Goal: Task Accomplishment & Management: Manage account settings

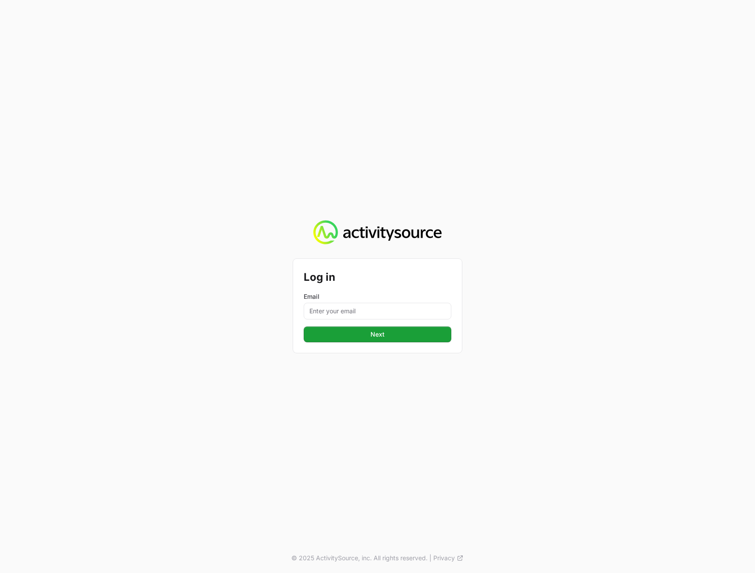
click at [417, 301] on div "Email" at bounding box center [378, 305] width 148 height 27
click at [413, 305] on input "Email" at bounding box center [378, 311] width 148 height 17
type input "[PERSON_NAME][EMAIL_ADDRESS][DOMAIN_NAME]"
click at [304, 326] on button "Next" at bounding box center [378, 334] width 148 height 16
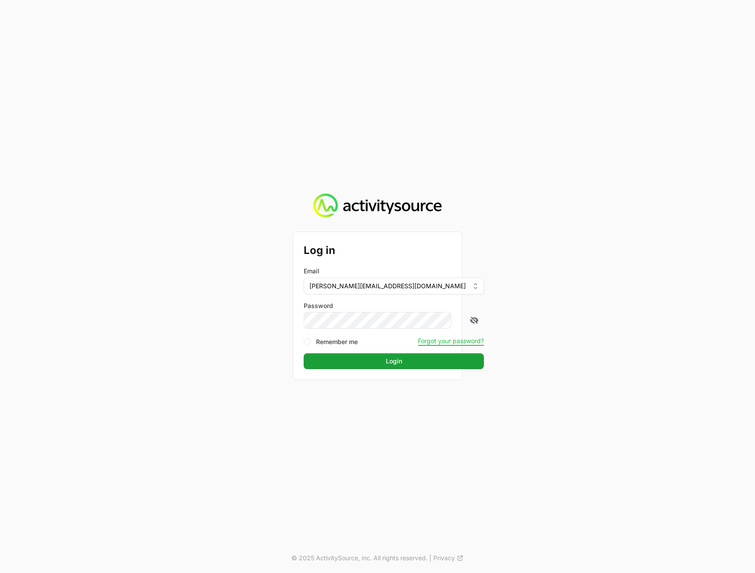
drag, startPoint x: 687, startPoint y: 317, endPoint x: 679, endPoint y: 316, distance: 8.0
click at [686, 317] on div "Log in Email [PERSON_NAME][EMAIL_ADDRESS][DOMAIN_NAME] Password Remember me For…" at bounding box center [377, 286] width 755 height 573
click at [417, 366] on button "Login" at bounding box center [394, 361] width 180 height 16
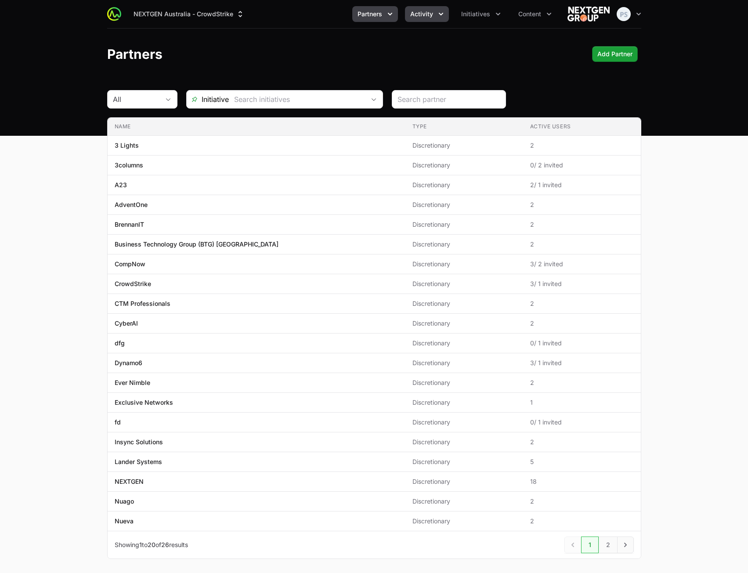
click at [436, 17] on button "Activity" at bounding box center [427, 14] width 44 height 16
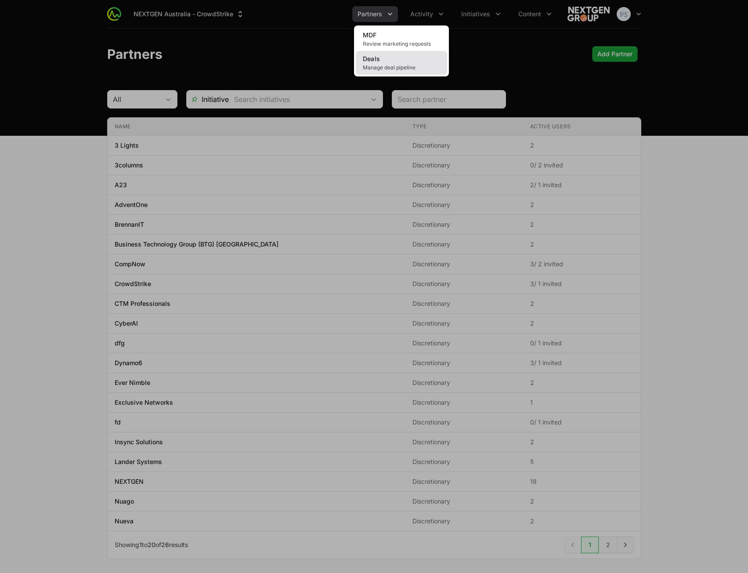
click at [402, 54] on link "Deals Manage deal pipeline" at bounding box center [401, 63] width 91 height 24
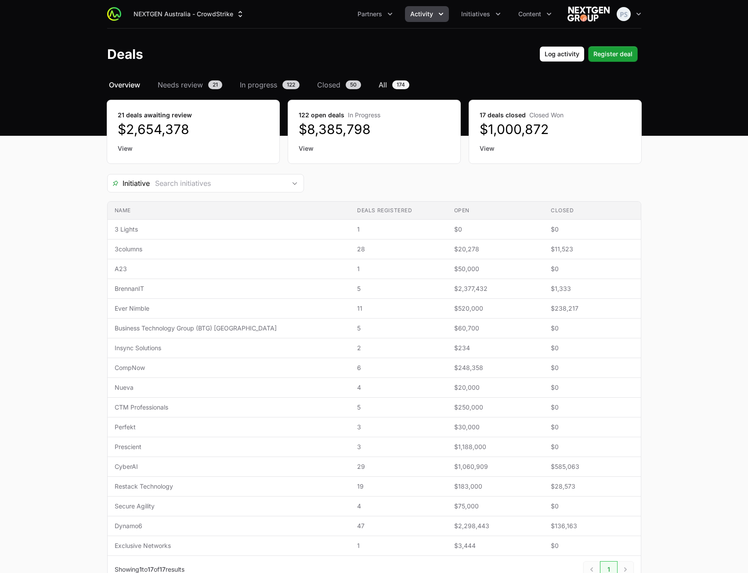
click at [384, 83] on span "All" at bounding box center [383, 85] width 8 height 11
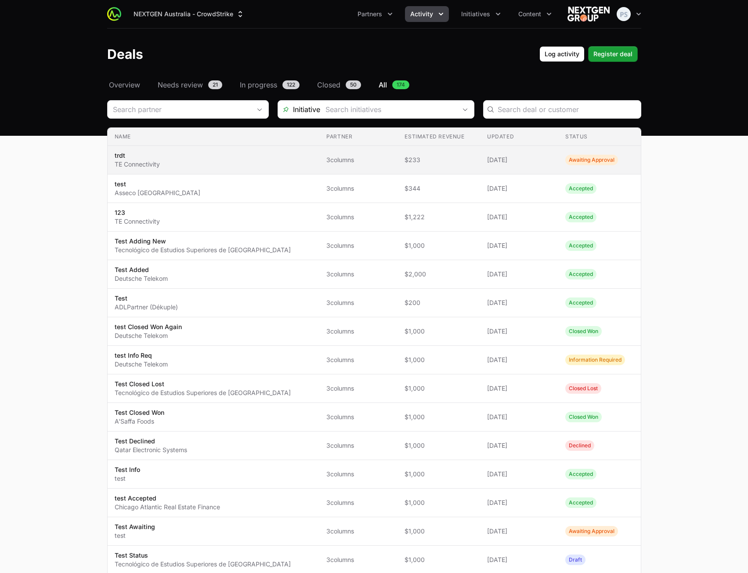
click at [334, 159] on span "3columns" at bounding box center [358, 160] width 64 height 9
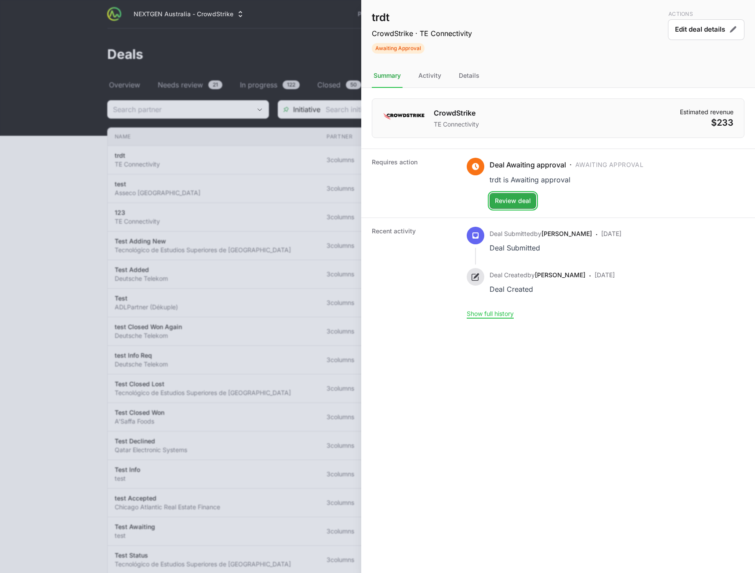
click at [519, 203] on span "Review deal" at bounding box center [513, 201] width 36 height 11
click at [467, 80] on div "Details" at bounding box center [469, 76] width 24 height 24
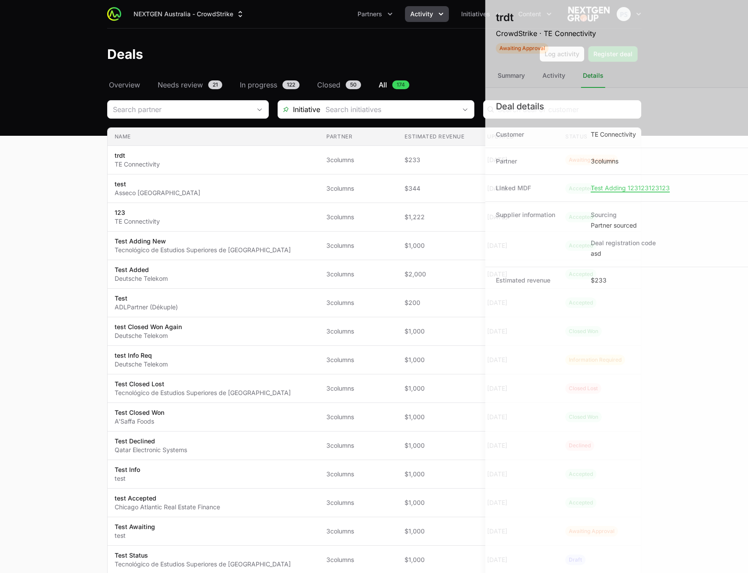
click at [170, 60] on div at bounding box center [374, 286] width 748 height 573
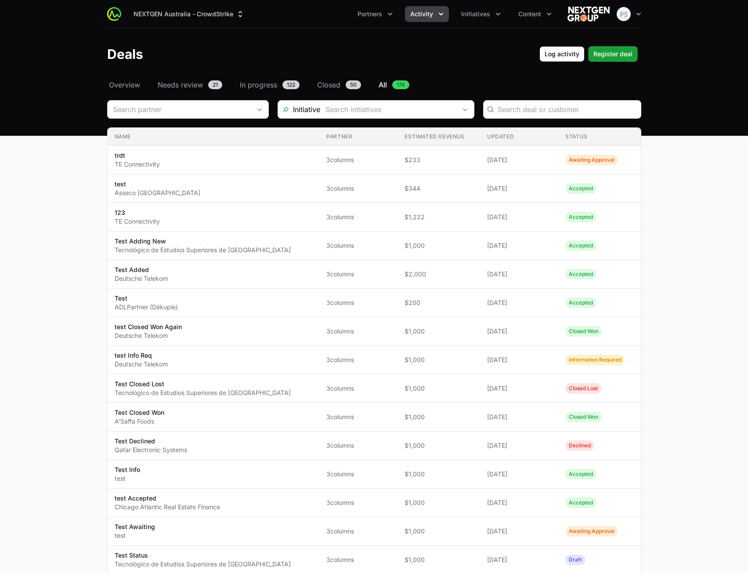
click at [439, 14] on icon "Activity menu" at bounding box center [441, 14] width 9 height 9
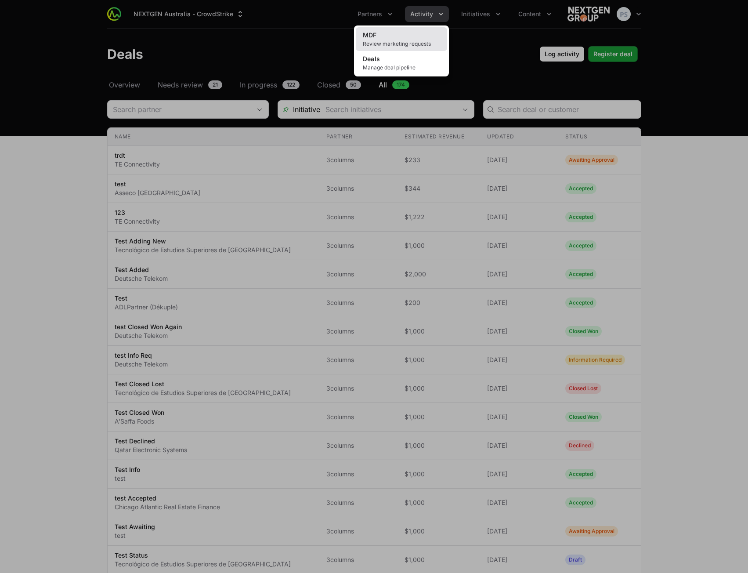
click at [399, 44] on span "Review marketing requests" at bounding box center [401, 43] width 77 height 7
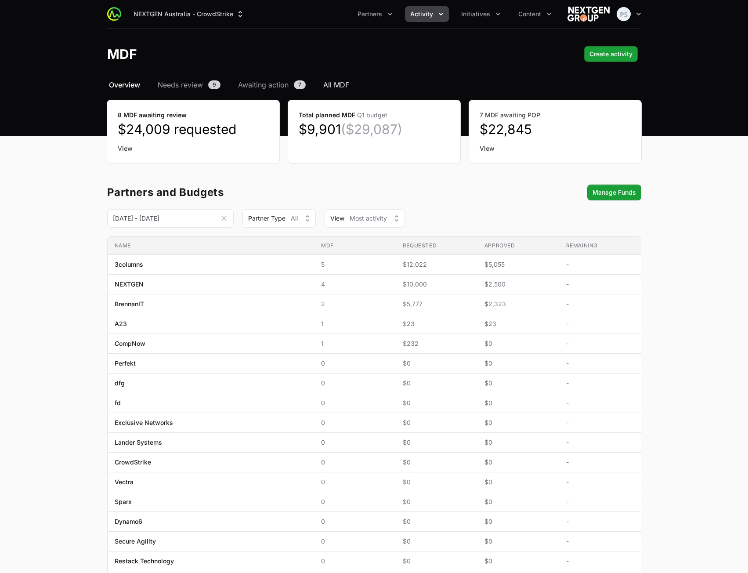
click at [338, 88] on span "All MDF" at bounding box center [336, 85] width 26 height 11
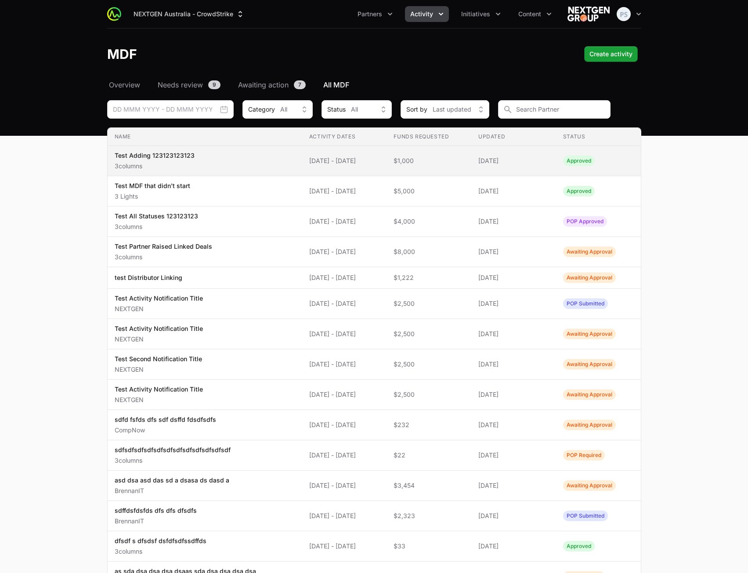
click at [382, 168] on td "Activity Dates [DATE] - [DATE]" at bounding box center [344, 161] width 85 height 30
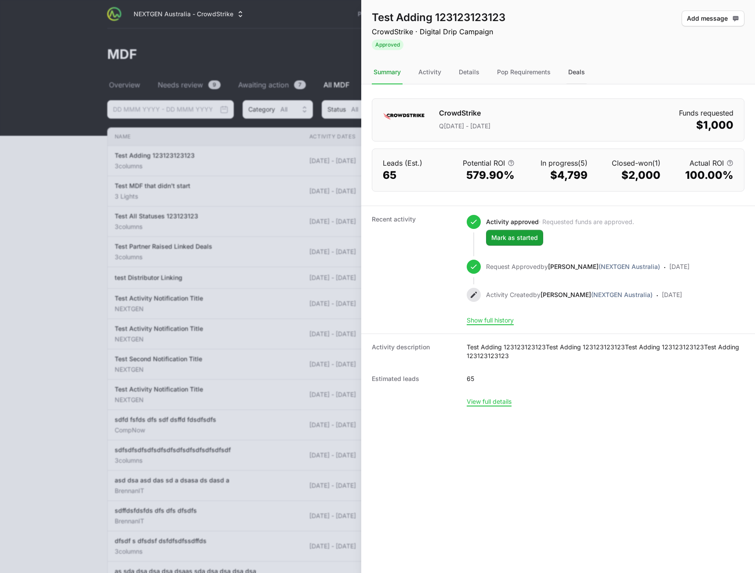
click at [573, 72] on div "Deals" at bounding box center [576, 73] width 20 height 24
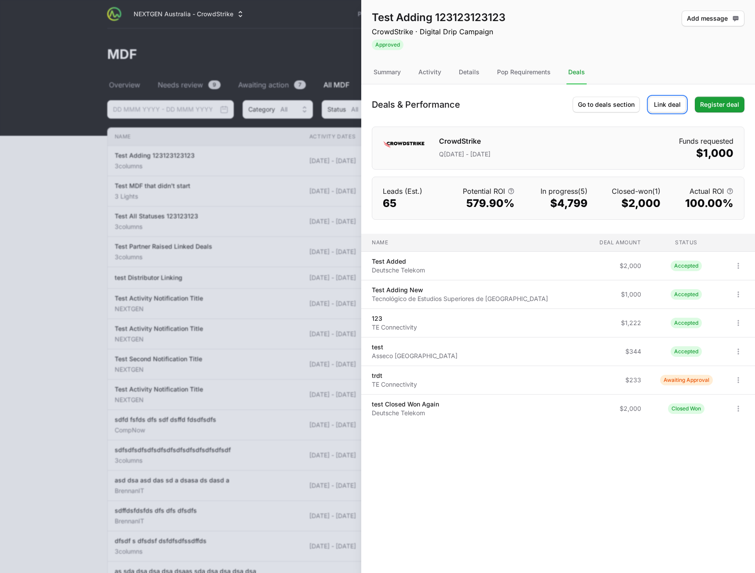
click at [656, 106] on span "Link deal" at bounding box center [667, 104] width 27 height 11
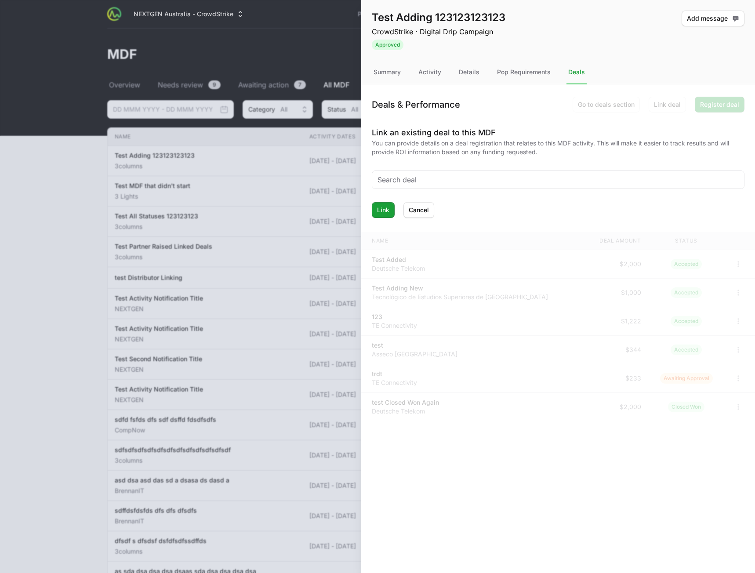
type input "d"
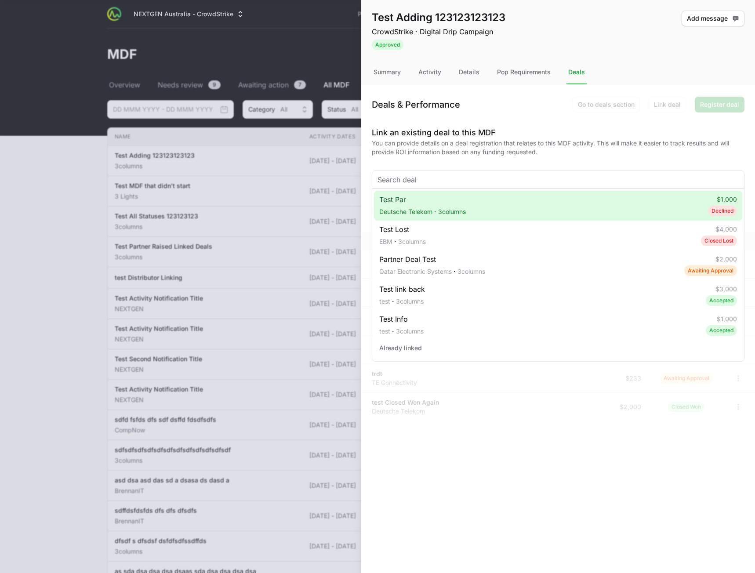
type input "n"
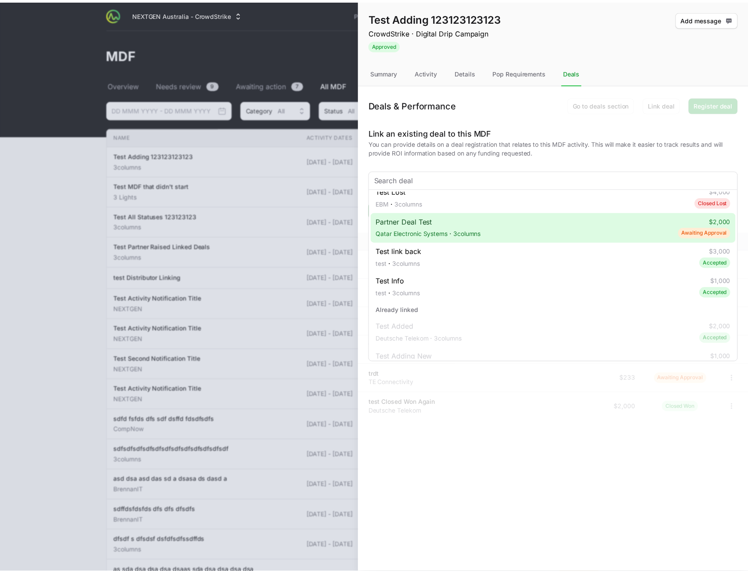
scroll to position [88, 0]
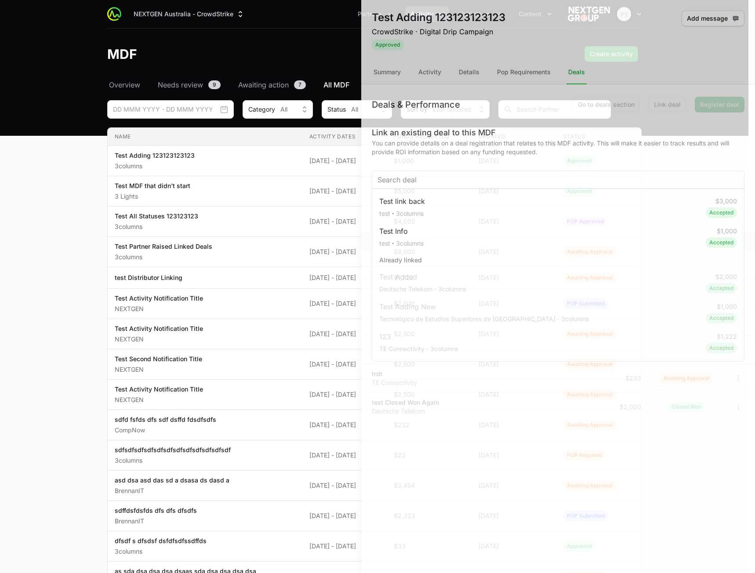
click at [86, 245] on div at bounding box center [377, 286] width 755 height 573
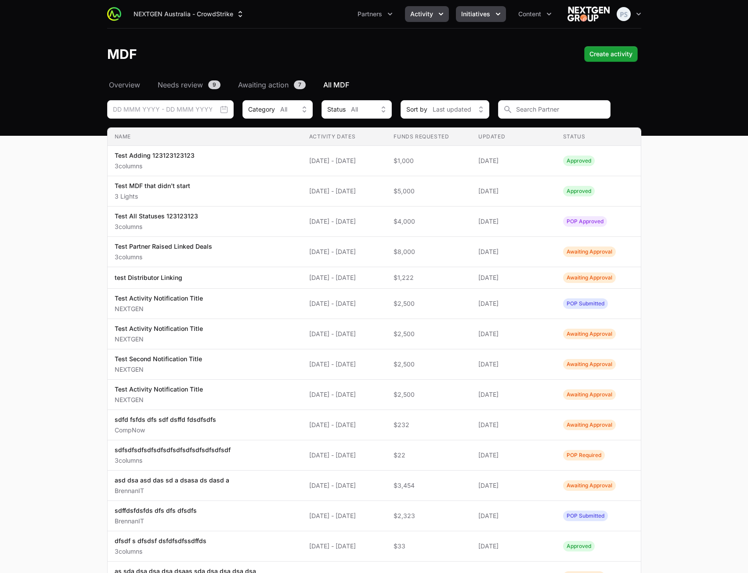
click at [465, 16] on span "Initiatives" at bounding box center [475, 14] width 29 height 9
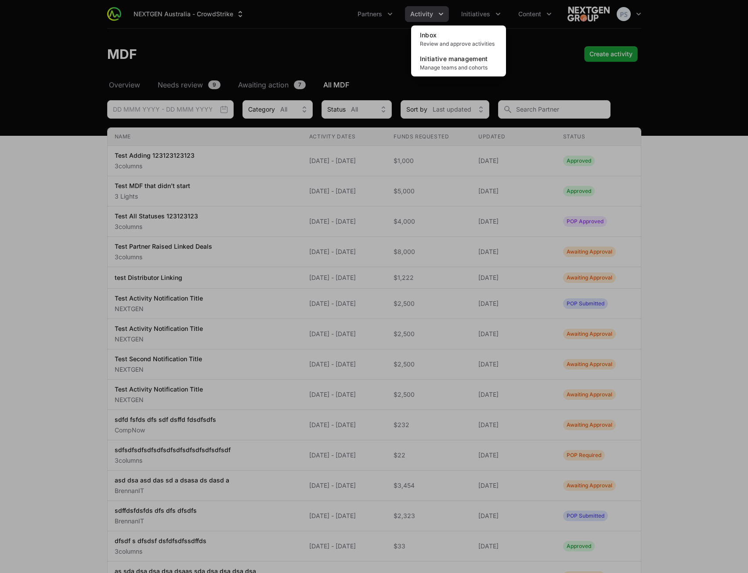
click at [422, 16] on div "Initiatives menu" at bounding box center [374, 286] width 748 height 573
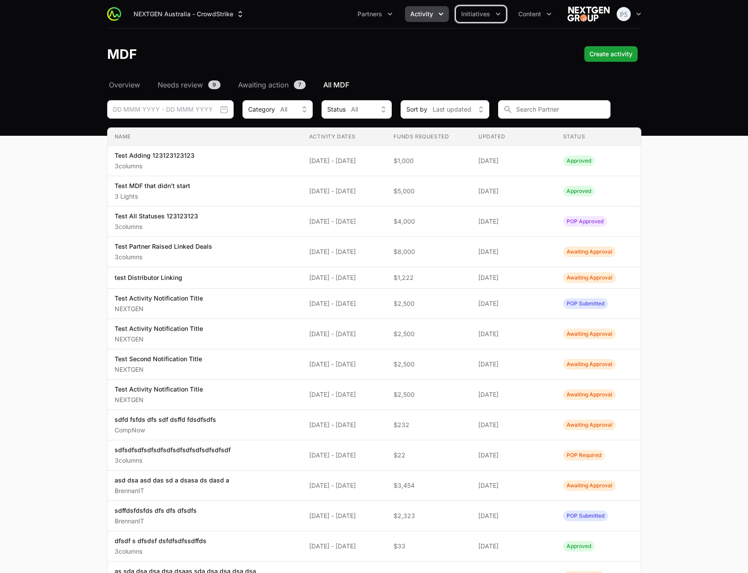
click at [422, 16] on span "Activity" at bounding box center [421, 14] width 23 height 9
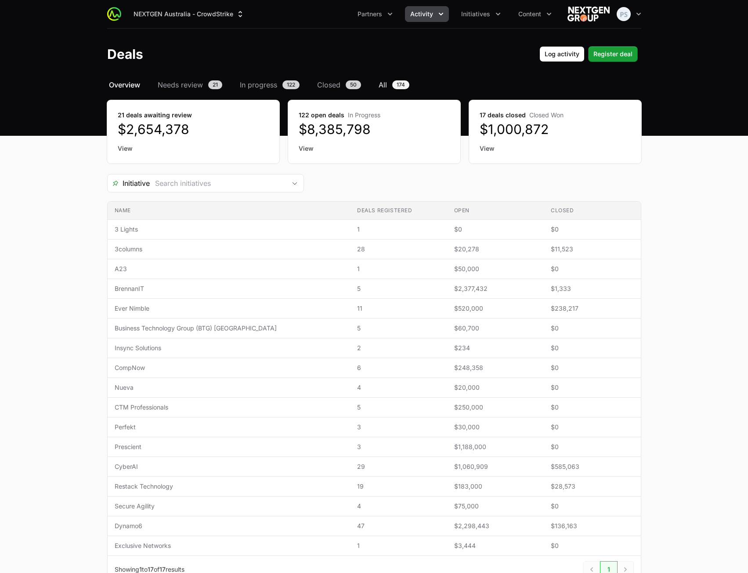
click at [385, 86] on span "All" at bounding box center [383, 85] width 8 height 11
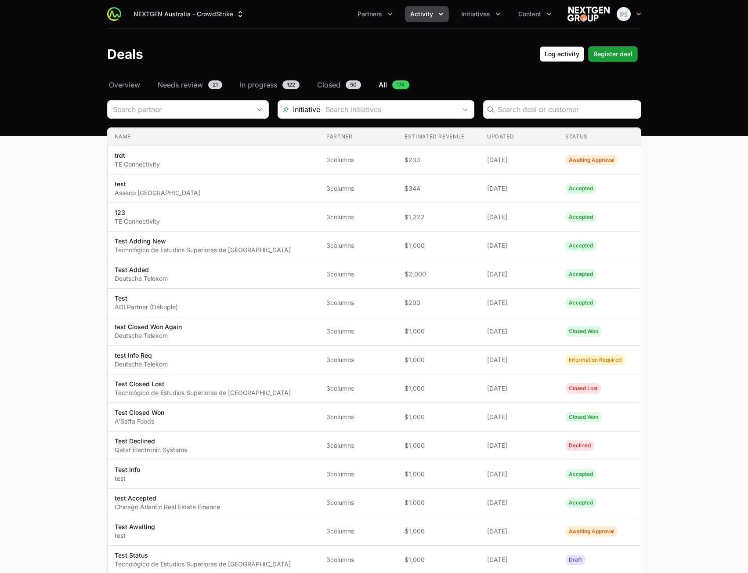
click at [512, 115] on div "Deals Filters" at bounding box center [562, 109] width 158 height 18
click at [514, 112] on input "Deals Filters" at bounding box center [567, 109] width 138 height 11
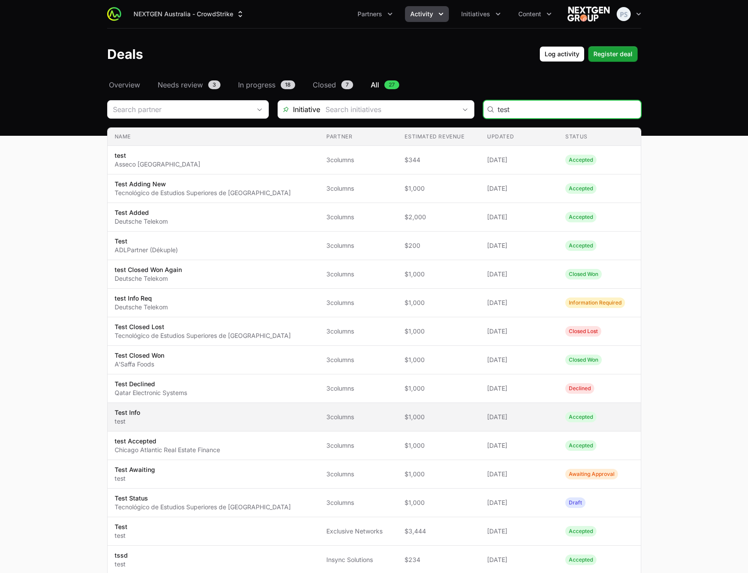
type input "test"
click at [184, 420] on span "Test Info test" at bounding box center [214, 417] width 198 height 18
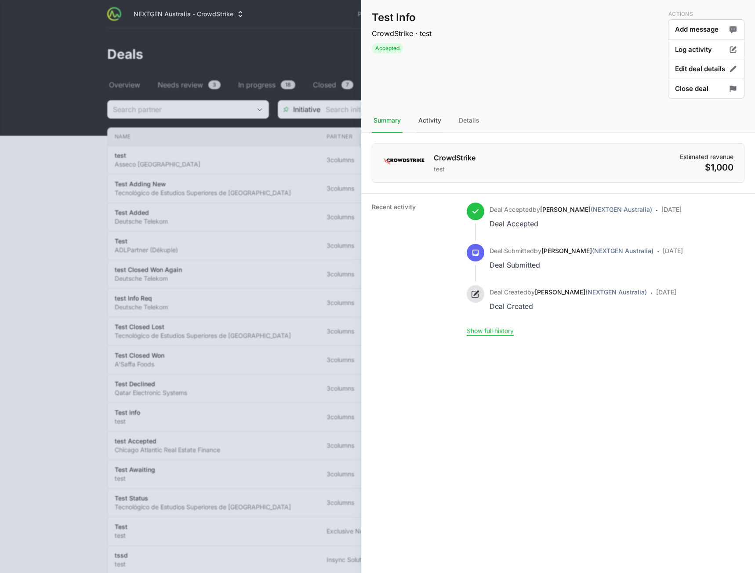
click at [433, 119] on div "Activity" at bounding box center [430, 121] width 26 height 24
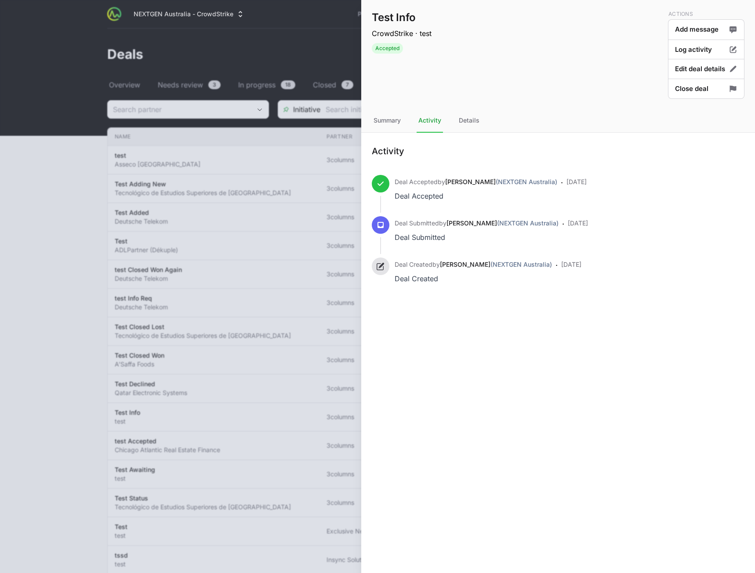
click at [457, 119] on nav "Summary Activity Details" at bounding box center [558, 121] width 394 height 24
click at [464, 120] on div "Details" at bounding box center [469, 121] width 24 height 24
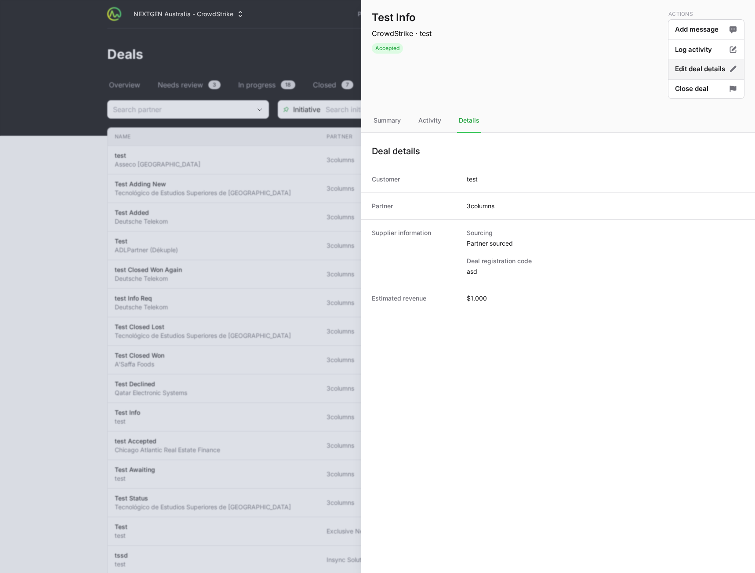
click at [723, 69] on button "Edit deal details" at bounding box center [706, 69] width 76 height 21
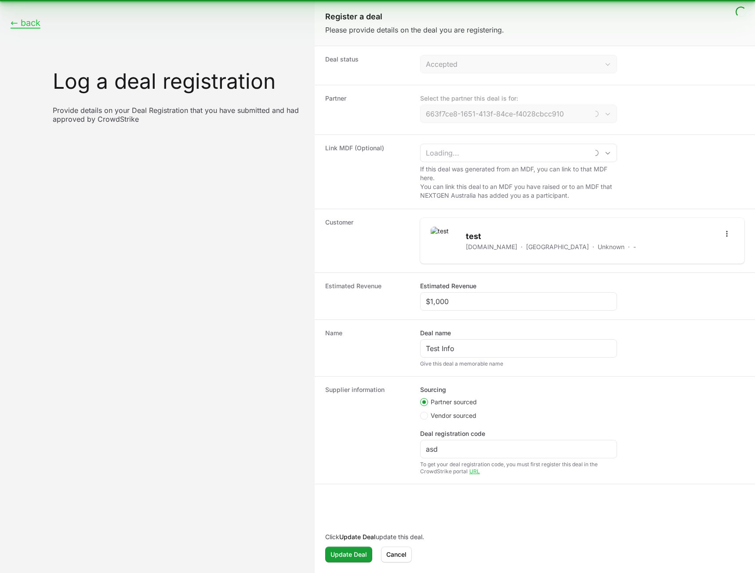
type input "3columns"
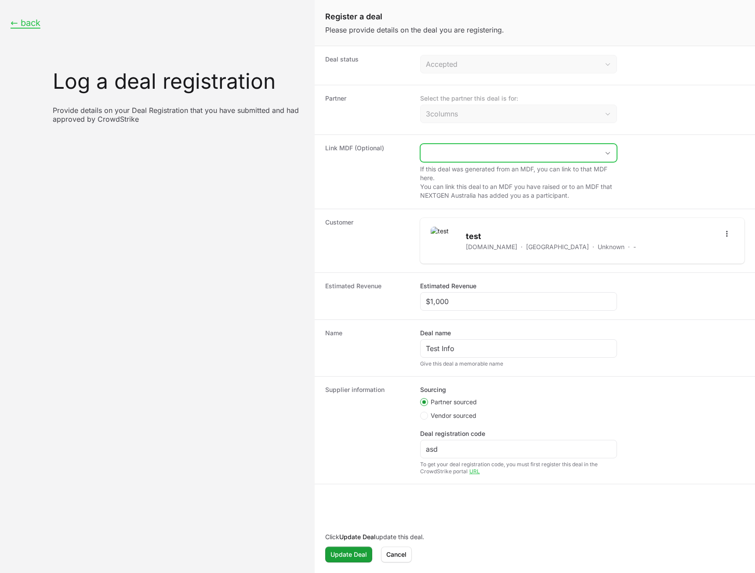
click at [508, 153] on input "Create activity form" at bounding box center [509, 153] width 178 height 18
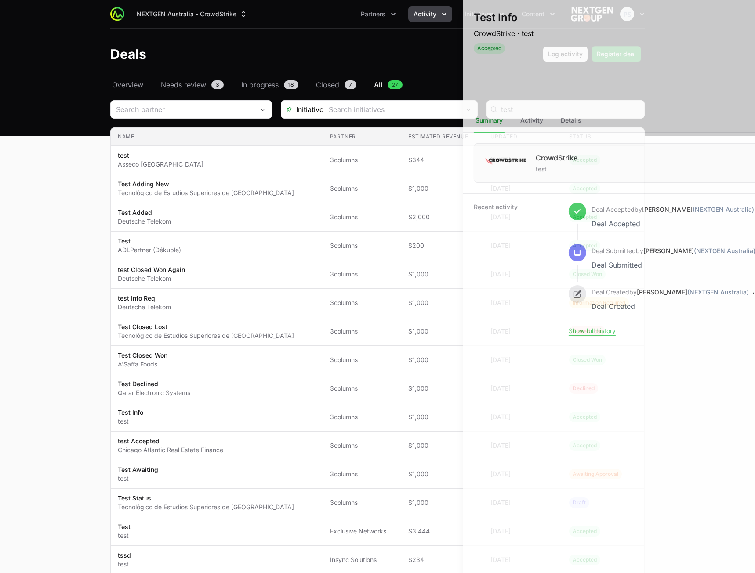
click at [290, 167] on div at bounding box center [377, 286] width 755 height 573
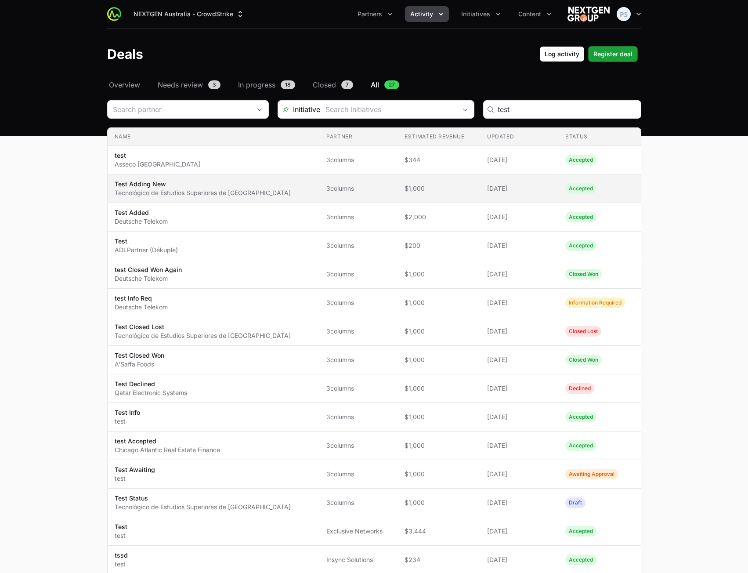
click at [258, 189] on p "Tecnológico de Estudios Superiores de [GEOGRAPHIC_DATA]" at bounding box center [203, 192] width 176 height 9
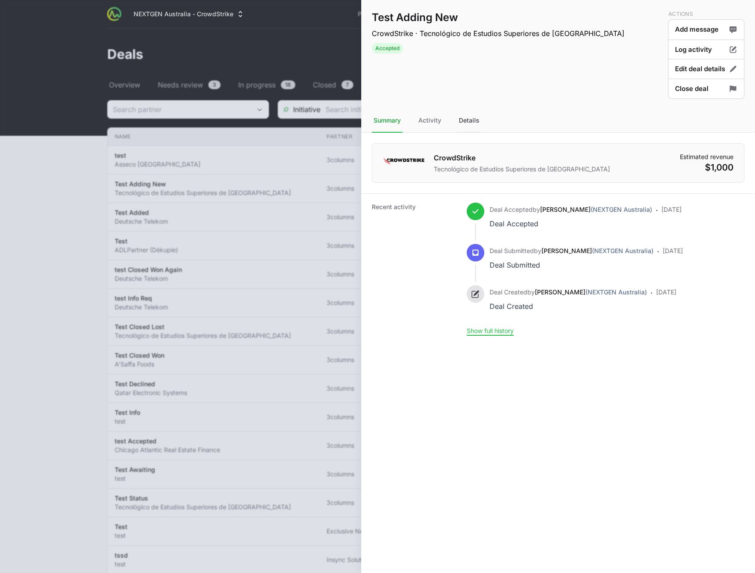
drag, startPoint x: 469, startPoint y: 118, endPoint x: 463, endPoint y: 117, distance: 6.6
click at [469, 117] on div "Details" at bounding box center [469, 121] width 24 height 24
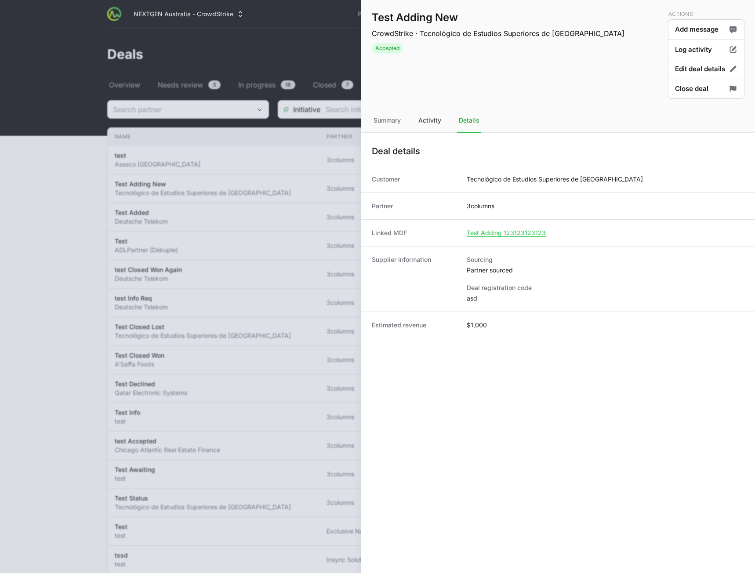
click at [431, 119] on div "Activity" at bounding box center [430, 121] width 26 height 24
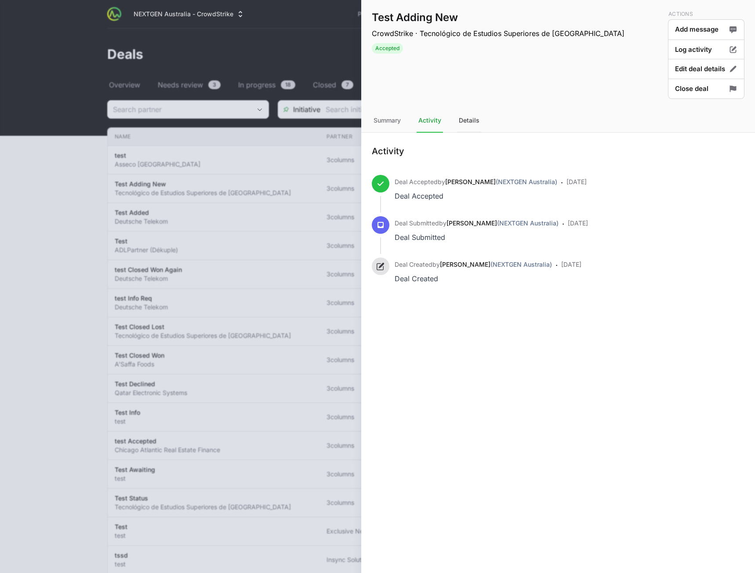
click at [468, 120] on div "Details" at bounding box center [469, 121] width 24 height 24
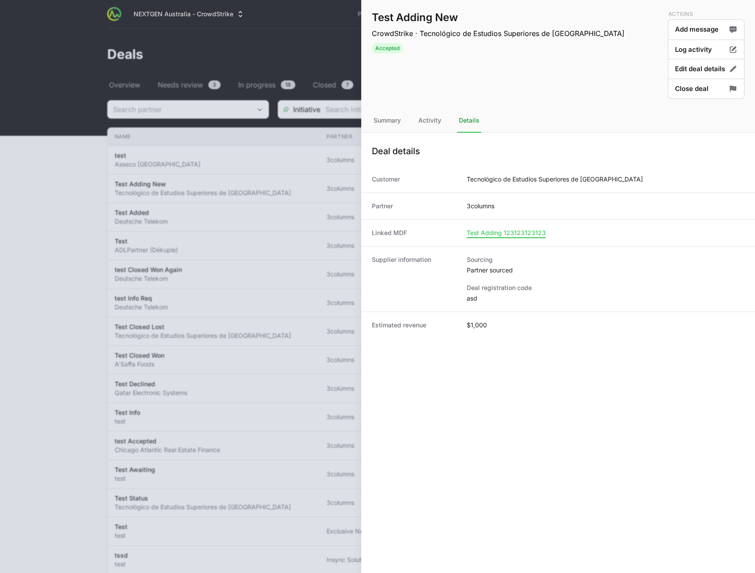
click at [518, 230] on span "Test Adding 123123123123" at bounding box center [506, 233] width 79 height 8
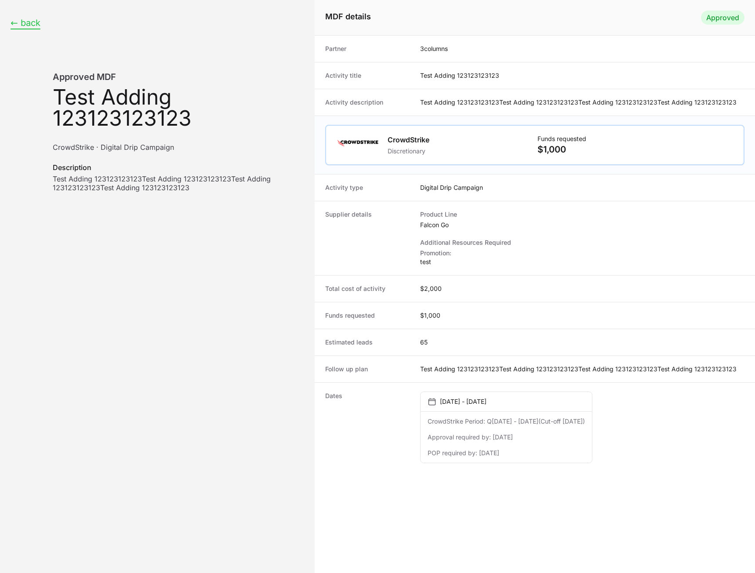
click at [25, 24] on button "← back" at bounding box center [26, 23] width 30 height 11
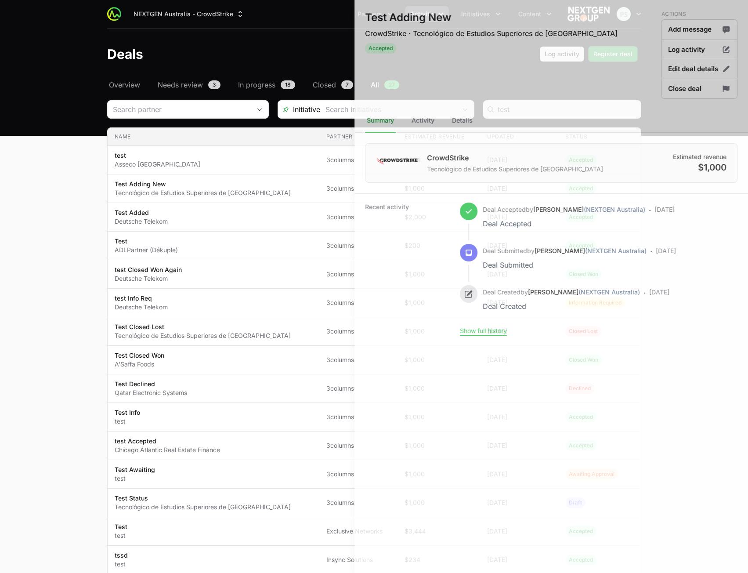
click at [175, 43] on div at bounding box center [374, 286] width 748 height 573
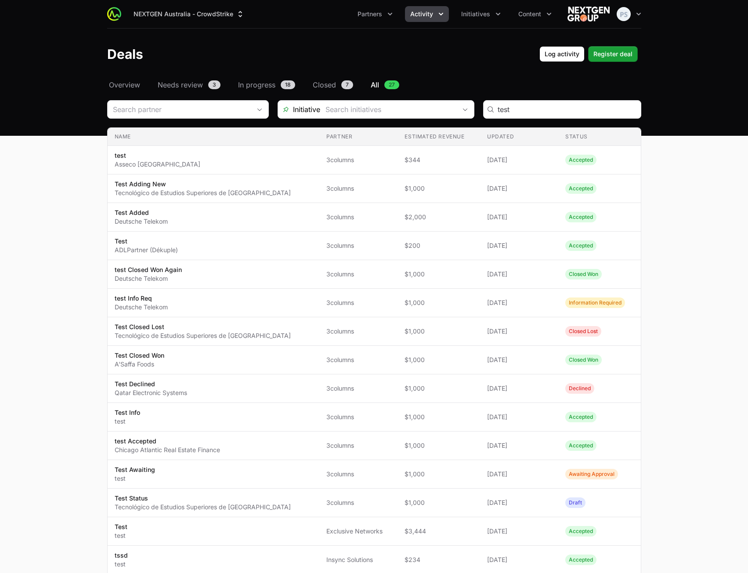
click at [427, 15] on span "Activity" at bounding box center [421, 14] width 23 height 9
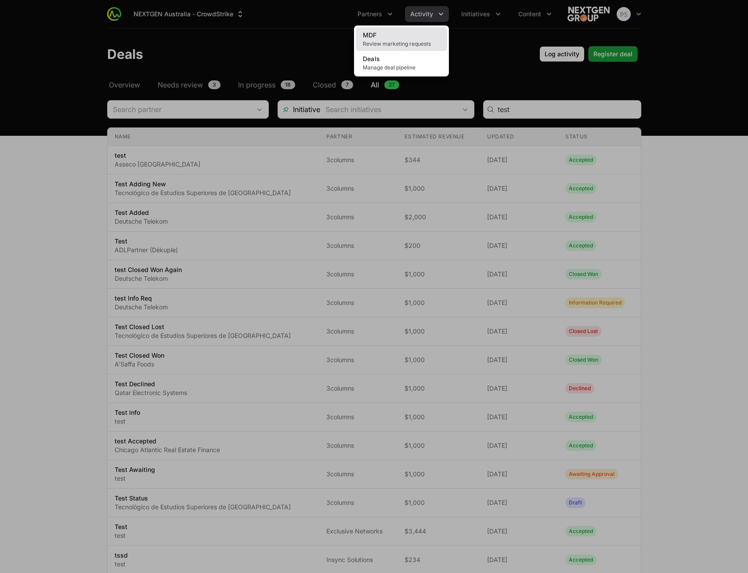
click at [407, 35] on link "MDF Review marketing requests" at bounding box center [401, 39] width 91 height 24
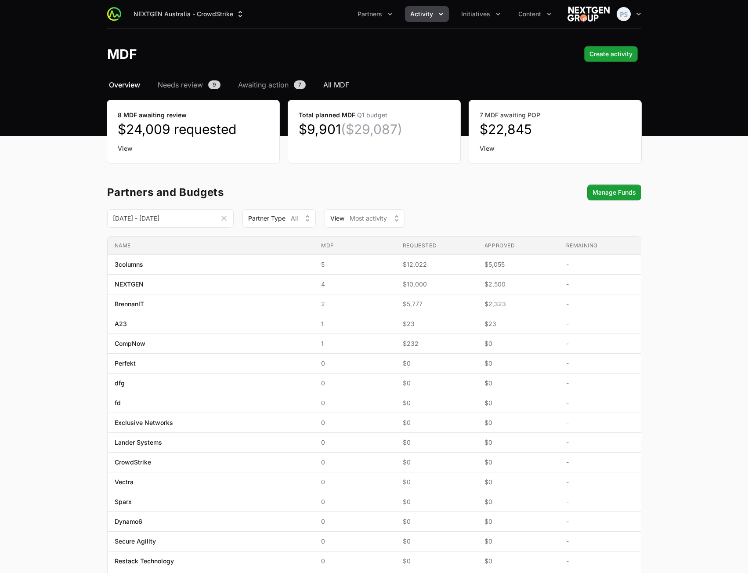
click at [334, 84] on span "All MDF" at bounding box center [336, 85] width 26 height 11
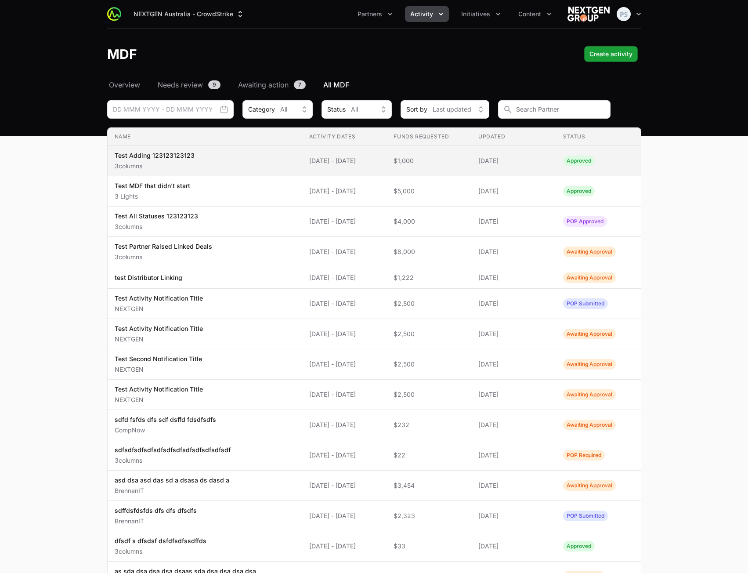
click at [335, 162] on span "[DATE] - [DATE]" at bounding box center [344, 160] width 71 height 9
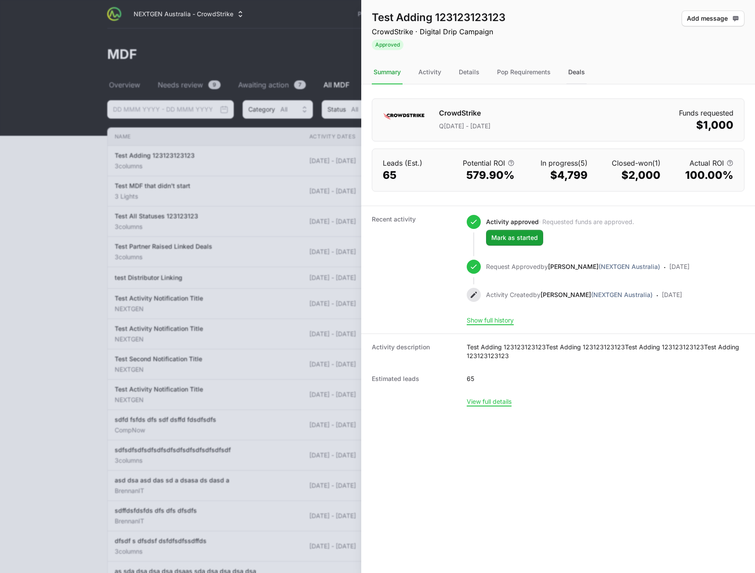
click at [581, 75] on div "Deals" at bounding box center [576, 73] width 20 height 24
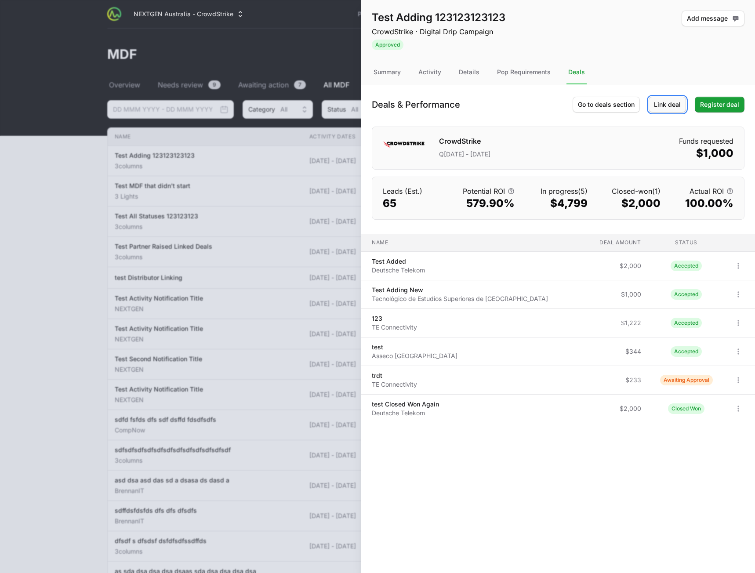
click at [681, 109] on span "Link deal" at bounding box center [667, 104] width 27 height 11
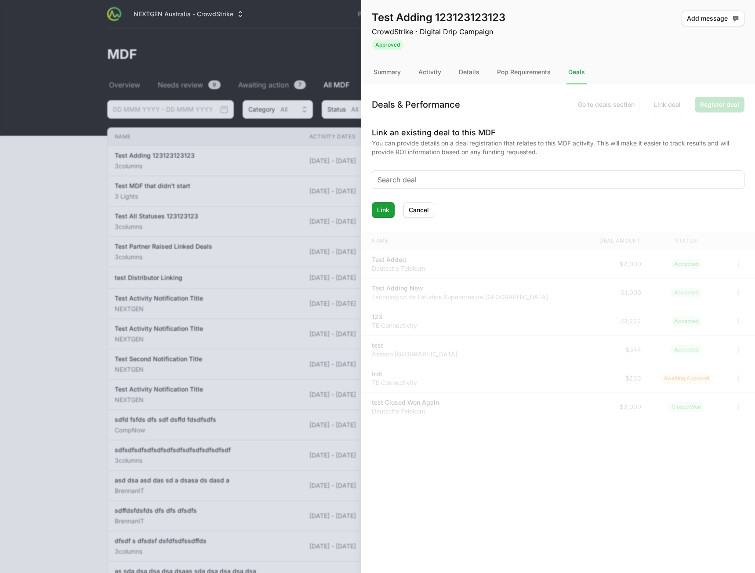
click at [420, 180] on input "text" at bounding box center [557, 179] width 361 height 11
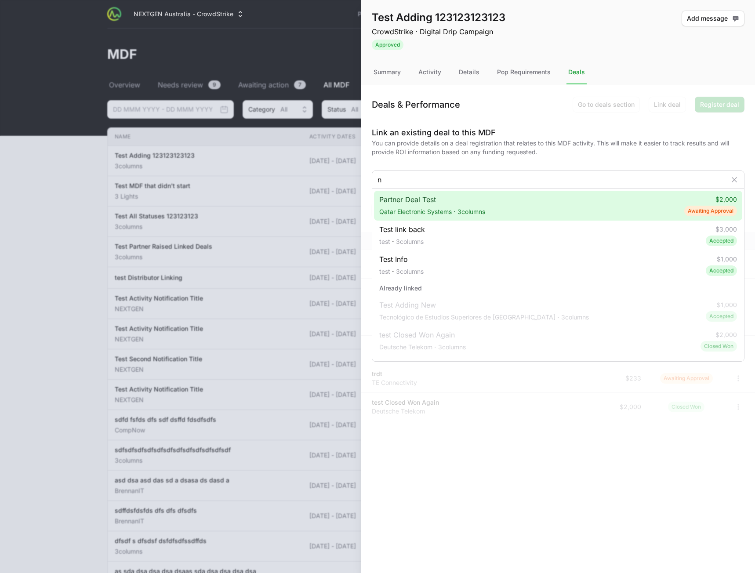
type input "n"
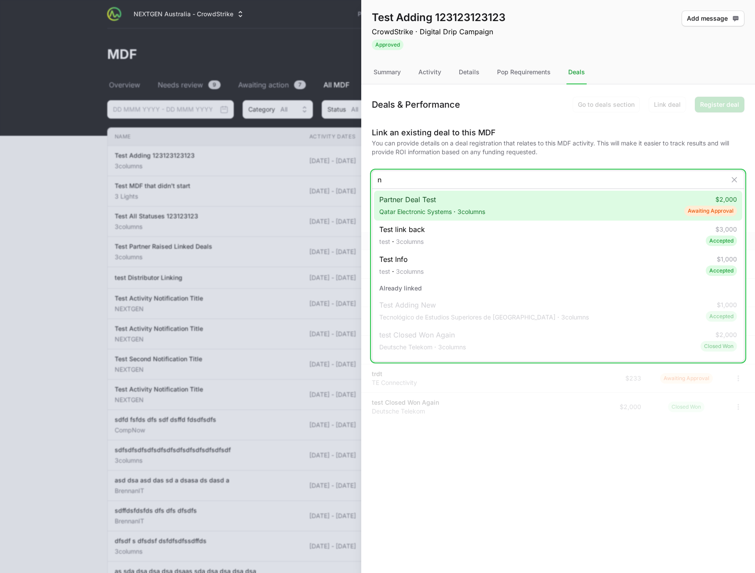
click at [448, 208] on span "Qatar Electronic Systems" at bounding box center [415, 211] width 72 height 9
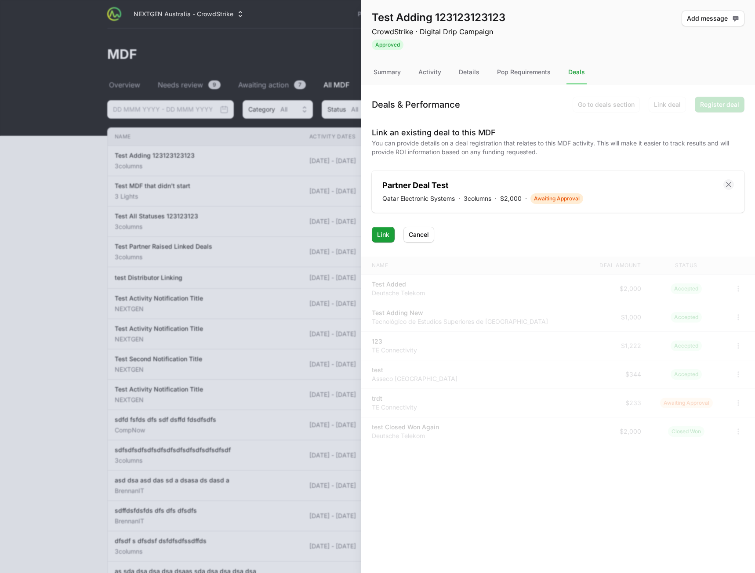
click at [728, 183] on icon at bounding box center [728, 184] width 9 height 9
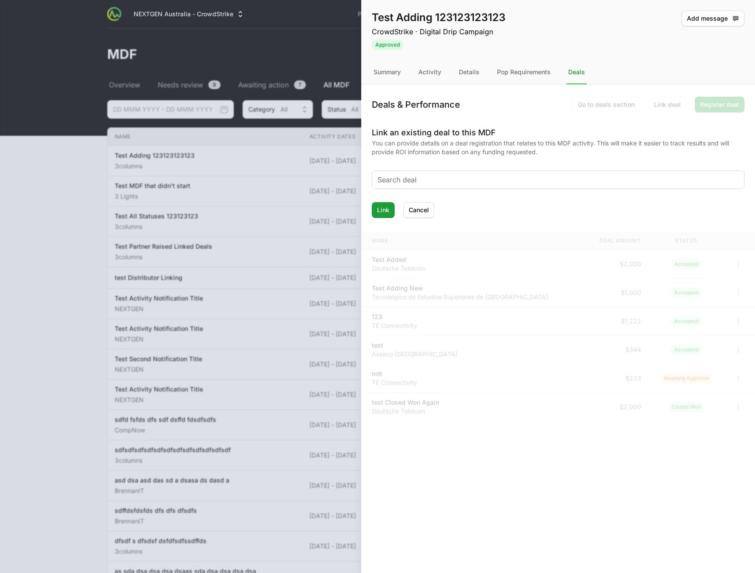
click at [500, 183] on input "text" at bounding box center [557, 179] width 361 height 11
type input "test"
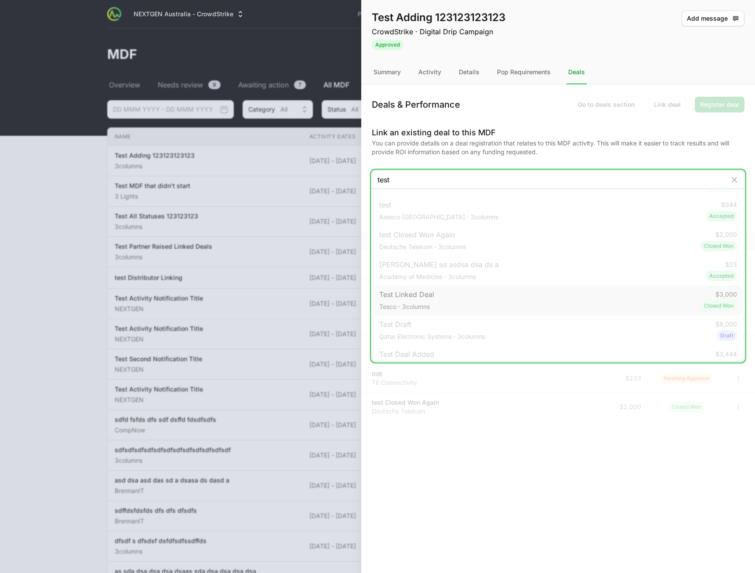
click at [480, 300] on div "Test Linked Deal Tesco · 3columns $3,000 Closed Won" at bounding box center [558, 301] width 368 height 30
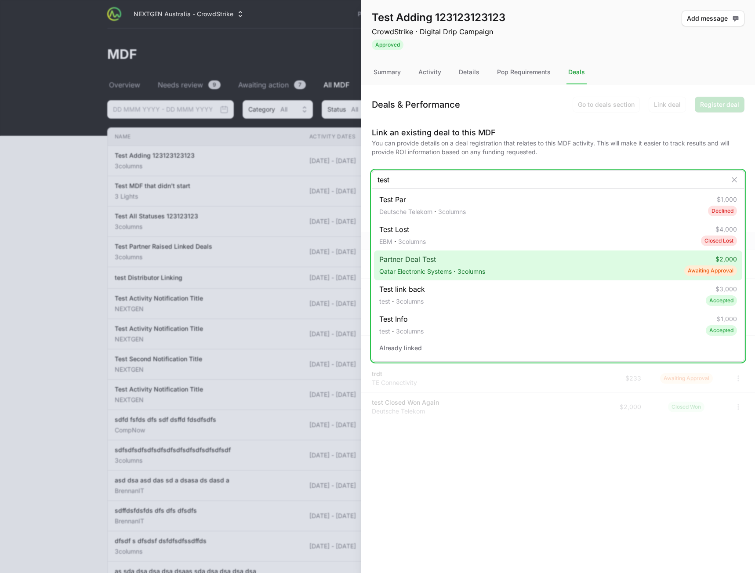
click at [468, 257] on span "Partner Deal Test Qatar Electronic Systems · 3columns" at bounding box center [432, 265] width 106 height 23
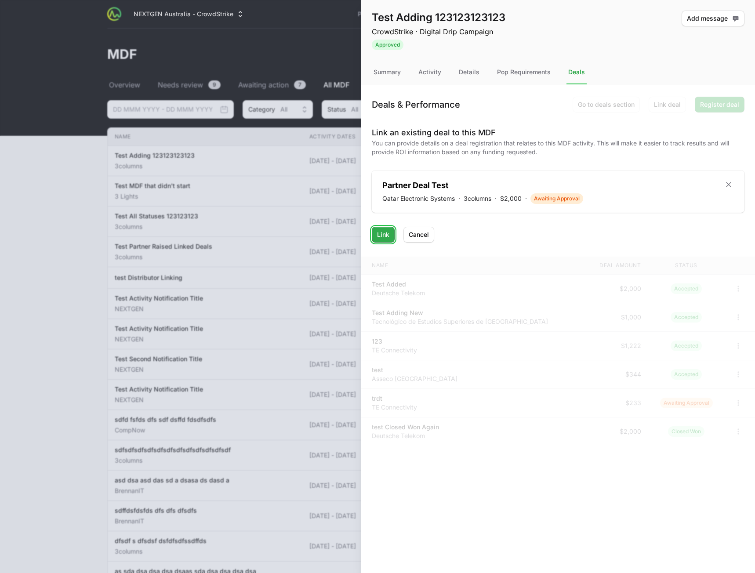
click at [385, 236] on span "Link" at bounding box center [383, 234] width 12 height 11
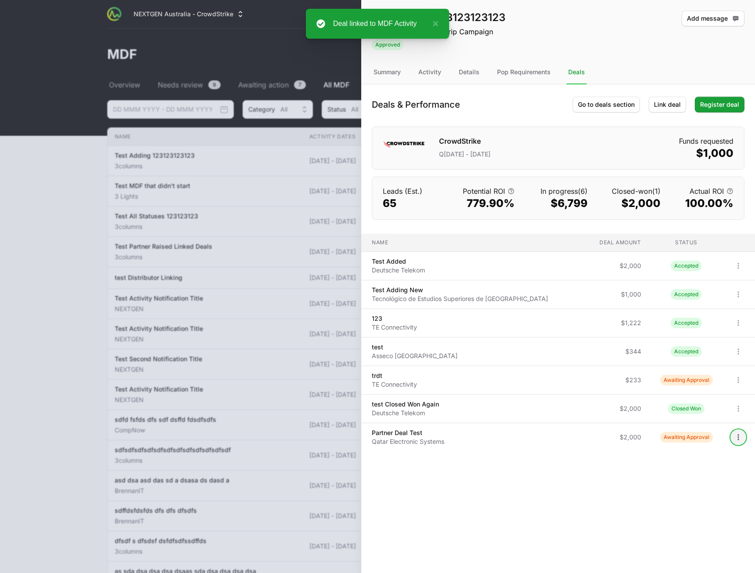
click at [735, 435] on icon "Open options" at bounding box center [738, 437] width 9 height 9
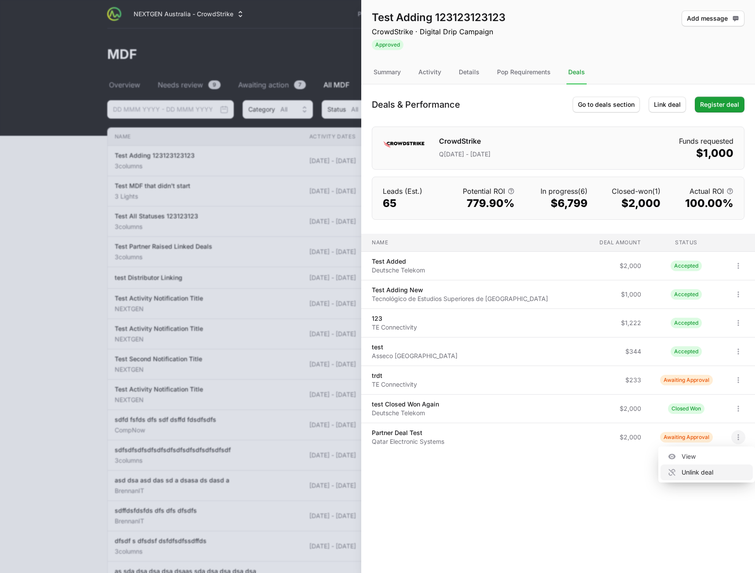
click at [713, 471] on div "Unlink deal" at bounding box center [706, 472] width 92 height 16
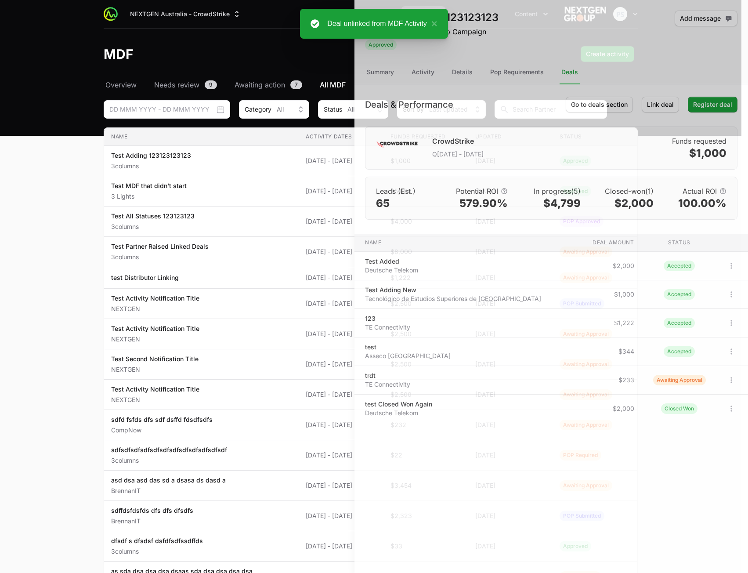
click at [74, 148] on div at bounding box center [374, 286] width 748 height 573
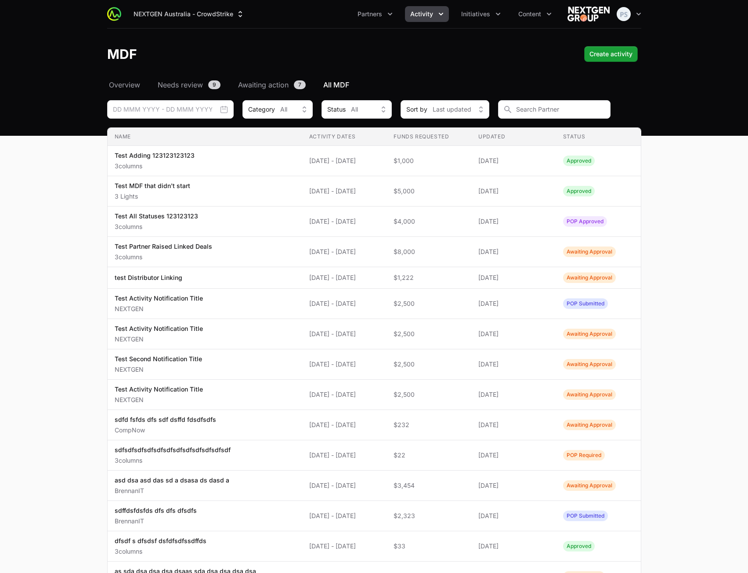
click at [510, 63] on header "MDF Create activity" at bounding box center [374, 54] width 748 height 51
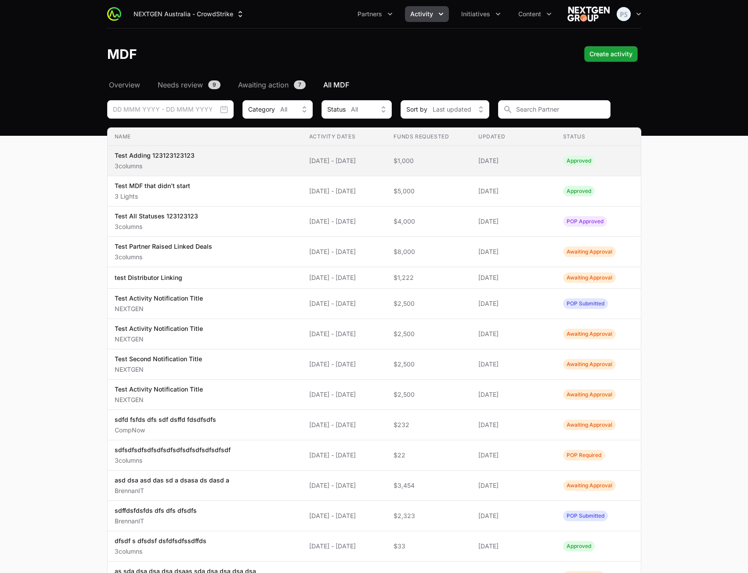
click at [407, 168] on td "Funds Requested $1,000" at bounding box center [429, 161] width 85 height 30
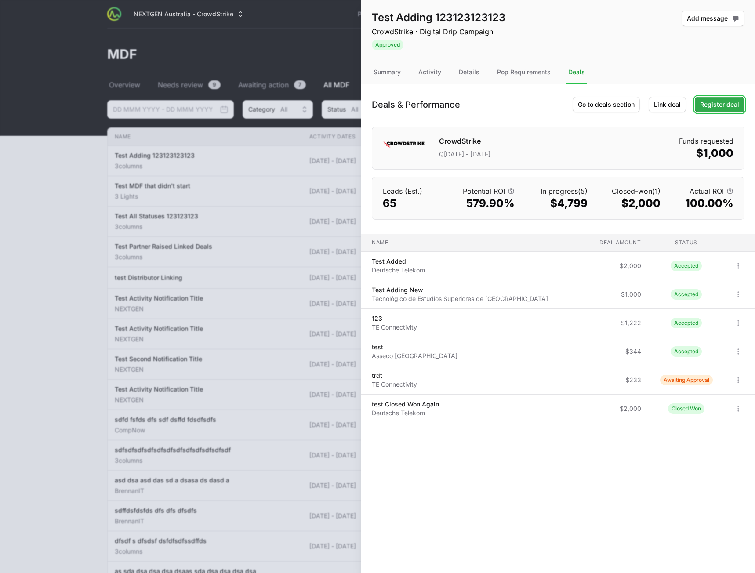
click at [714, 103] on span "Register deal" at bounding box center [719, 104] width 39 height 11
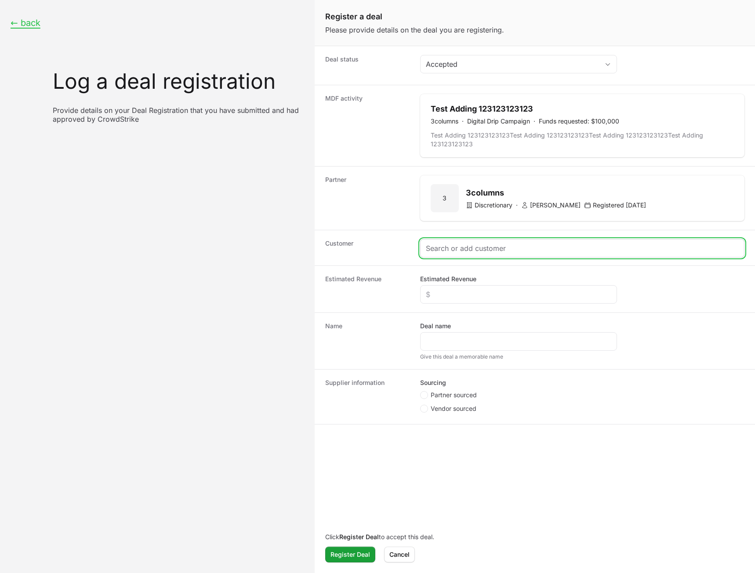
click at [489, 253] on input "Create activity form" at bounding box center [582, 248] width 313 height 11
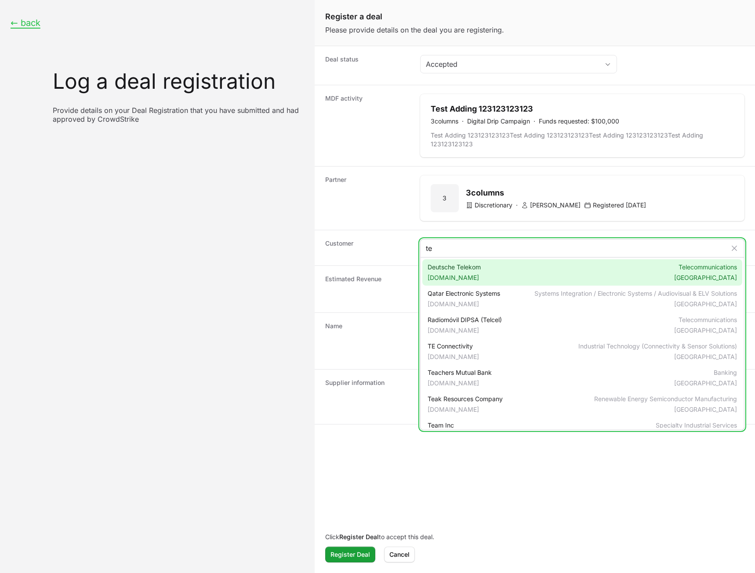
type input "te"
click at [486, 274] on div "Deutsche Telekom telekom.com Telecommunications Germany" at bounding box center [582, 272] width 320 height 26
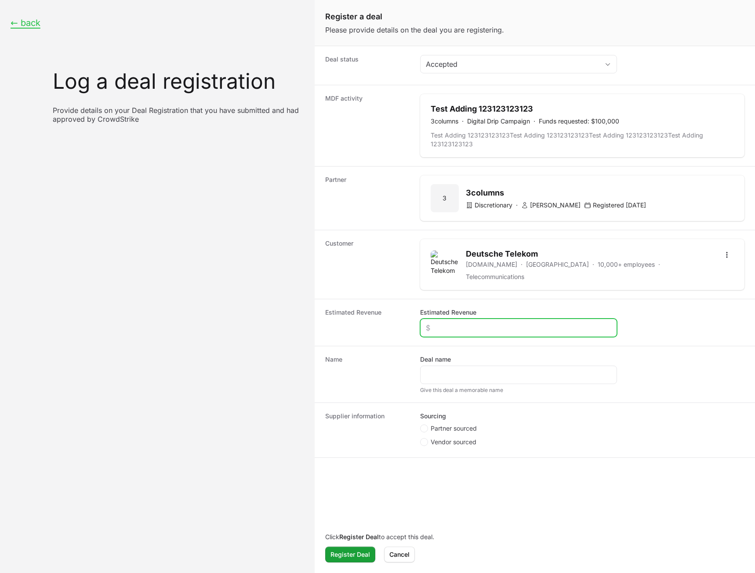
click at [464, 323] on input "Estimated Revenue" at bounding box center [518, 328] width 185 height 11
type input "$122"
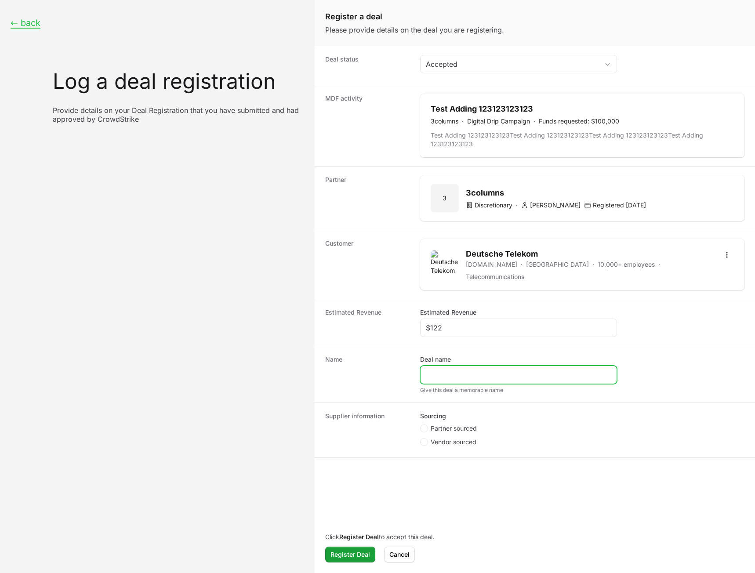
click at [460, 373] on input "Deal name" at bounding box center [518, 375] width 185 height 11
type input "sasad"
click at [449, 424] on span "Partner sourced" at bounding box center [454, 428] width 46 height 9
click at [421, 424] on input "Partner sourced" at bounding box center [420, 424] width 1 height 1
radio input "true"
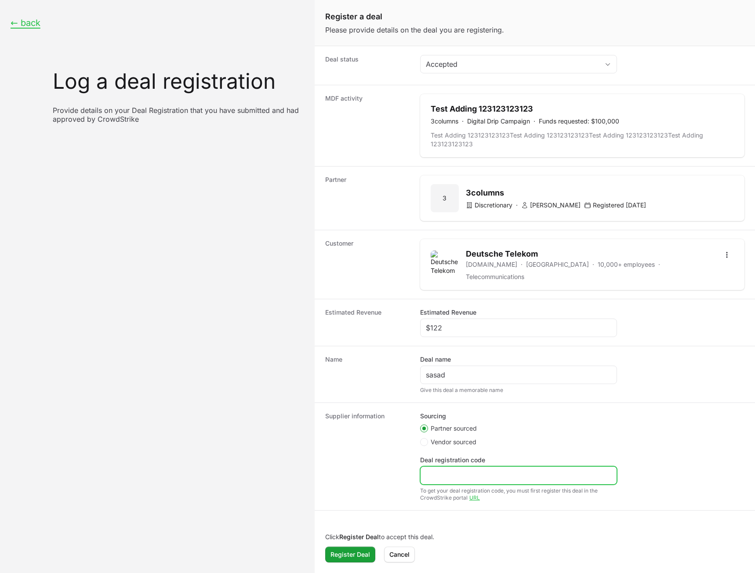
click at [449, 472] on input "Deal registration code" at bounding box center [518, 475] width 185 height 11
type input "sad"
click at [351, 552] on span "Register Deal" at bounding box center [350, 554] width 40 height 11
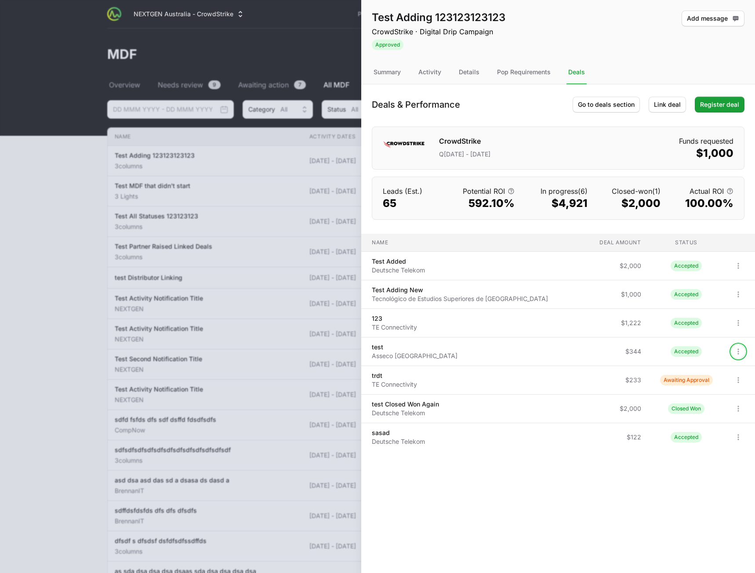
click at [736, 352] on icon "Open options" at bounding box center [738, 351] width 9 height 9
click at [714, 368] on div "View" at bounding box center [706, 371] width 92 height 16
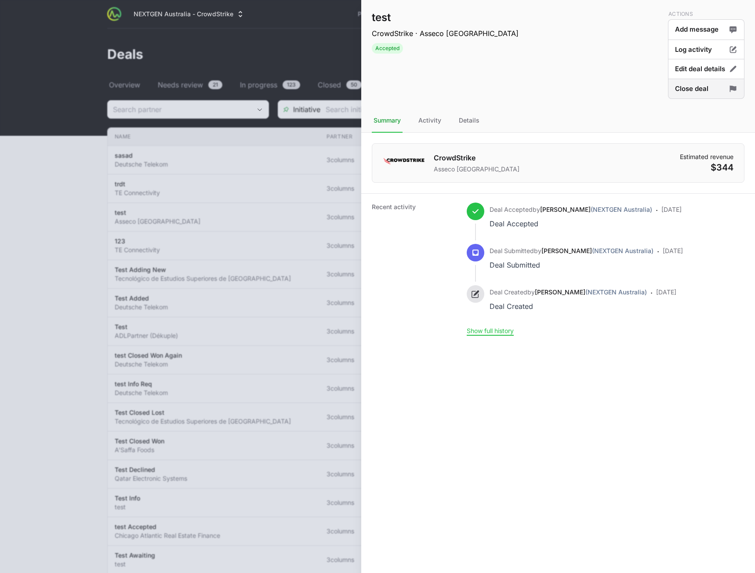
click at [702, 88] on button "Close deal" at bounding box center [706, 89] width 76 height 21
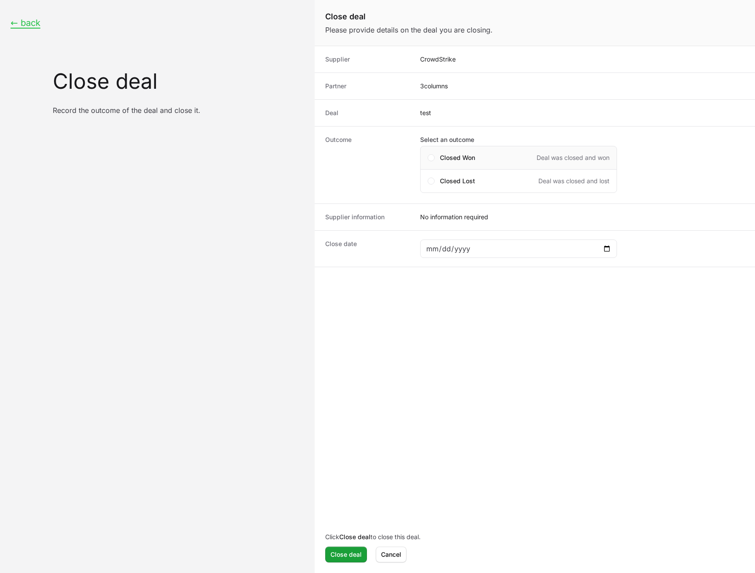
click at [471, 161] on span "Closed Won" at bounding box center [457, 157] width 35 height 9
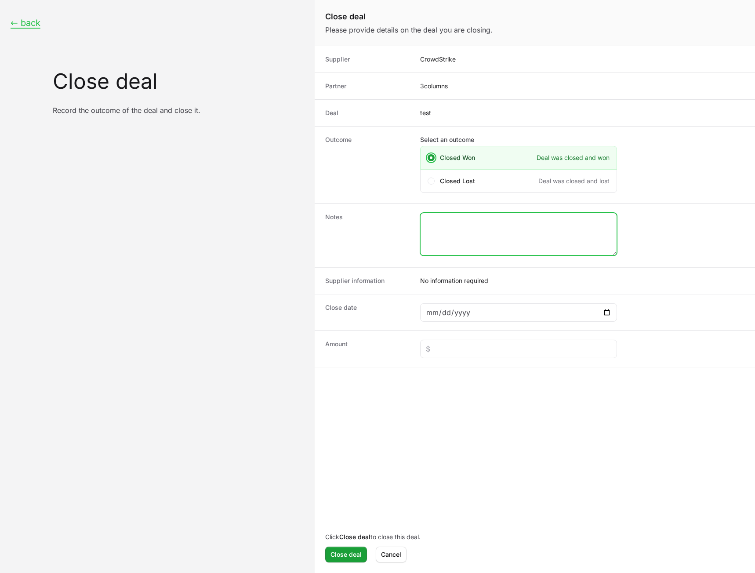
click at [489, 243] on textarea "Close deal form" at bounding box center [518, 234] width 196 height 42
type textarea "6drfg"
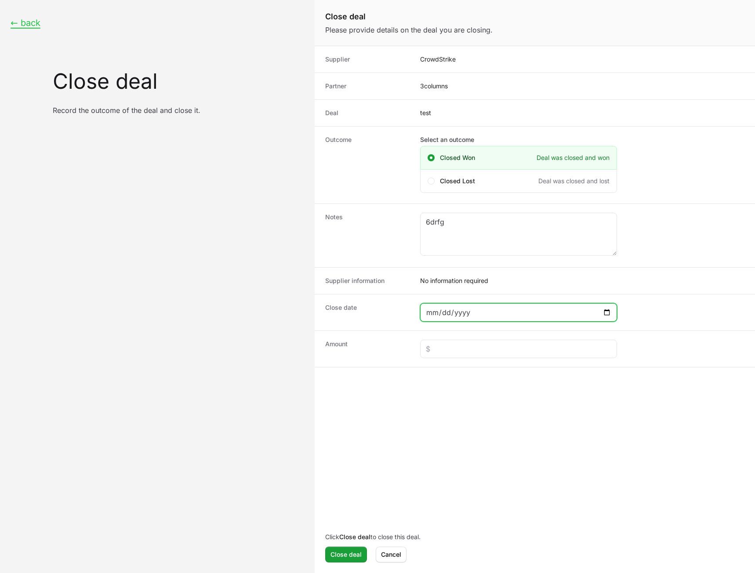
click at [606, 313] on input "Close deal form" at bounding box center [518, 312] width 185 height 11
type input "2025-09-26"
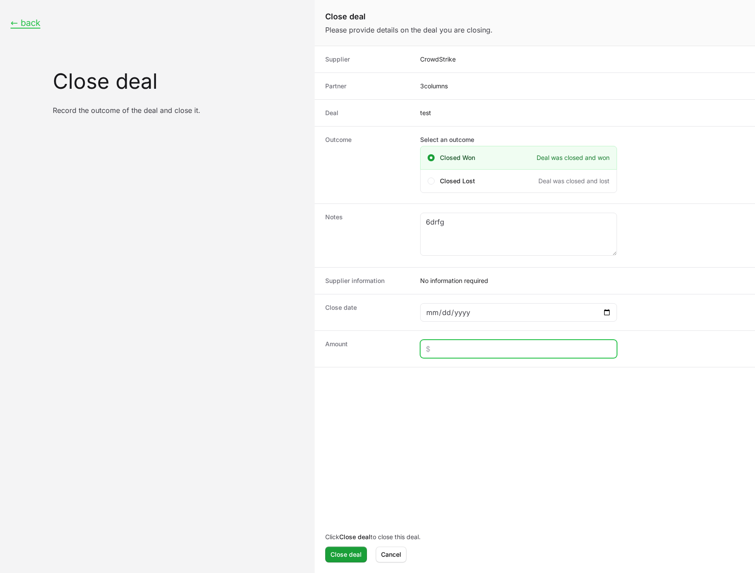
click at [487, 346] on input "Close deal form" at bounding box center [518, 349] width 185 height 11
type input "$234"
click at [348, 560] on button "Close deal" at bounding box center [346, 555] width 42 height 16
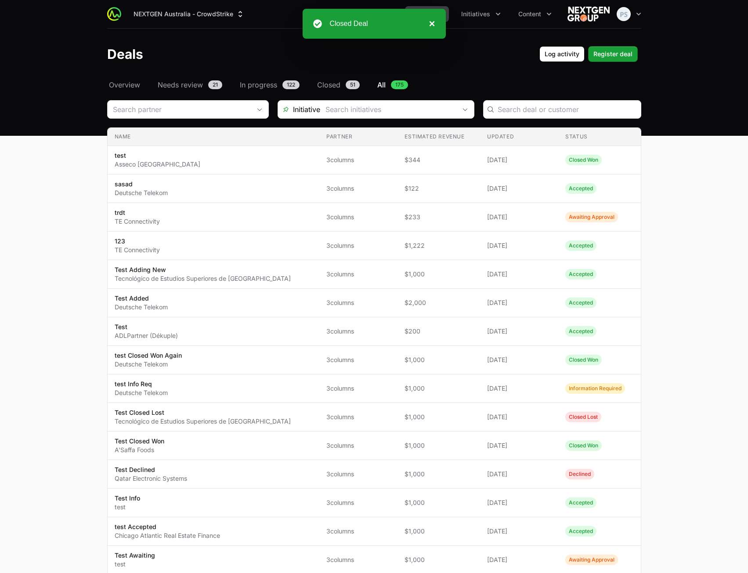
click at [433, 22] on button "×" at bounding box center [429, 23] width 11 height 11
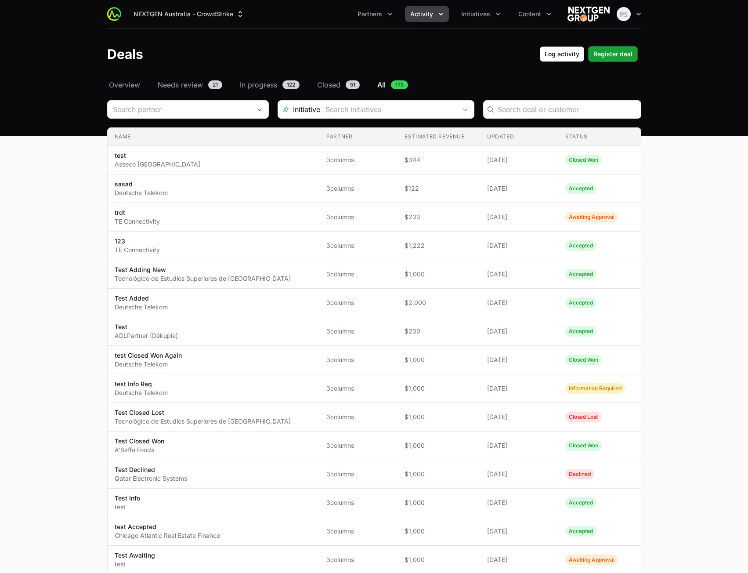
click at [420, 17] on span "Activity" at bounding box center [421, 14] width 23 height 9
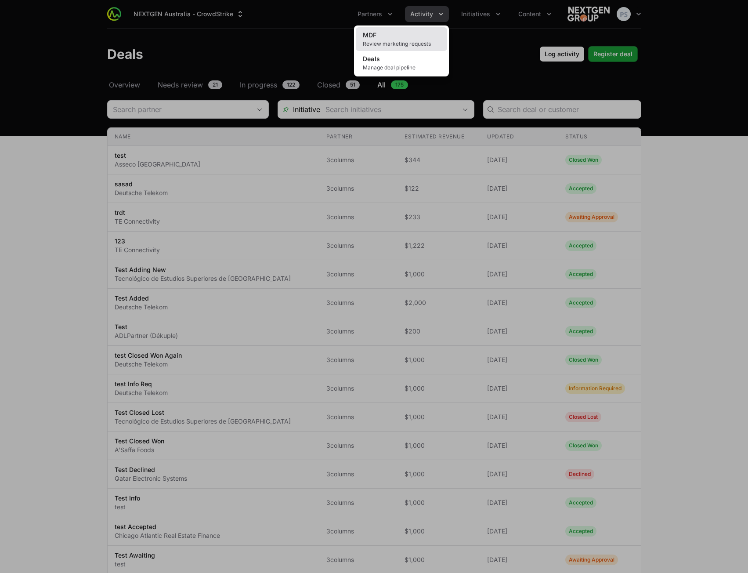
click at [419, 32] on link "MDF Review marketing requests" at bounding box center [401, 39] width 91 height 24
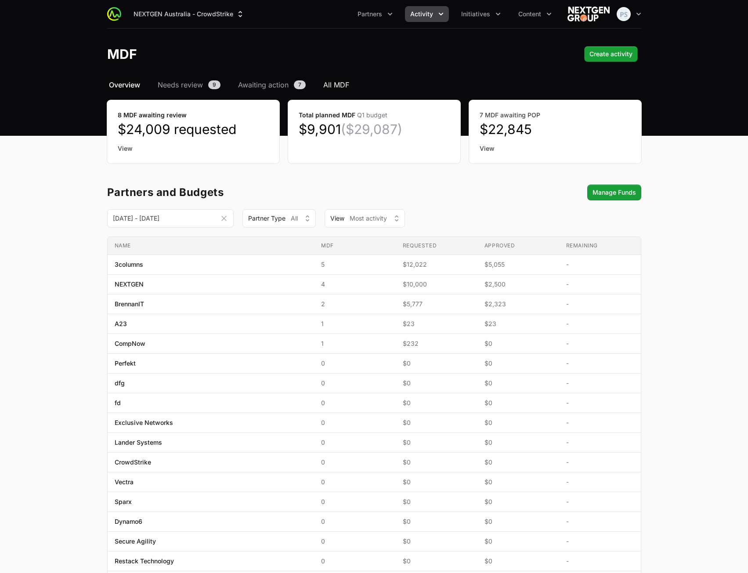
click at [332, 84] on span "All MDF" at bounding box center [336, 85] width 26 height 11
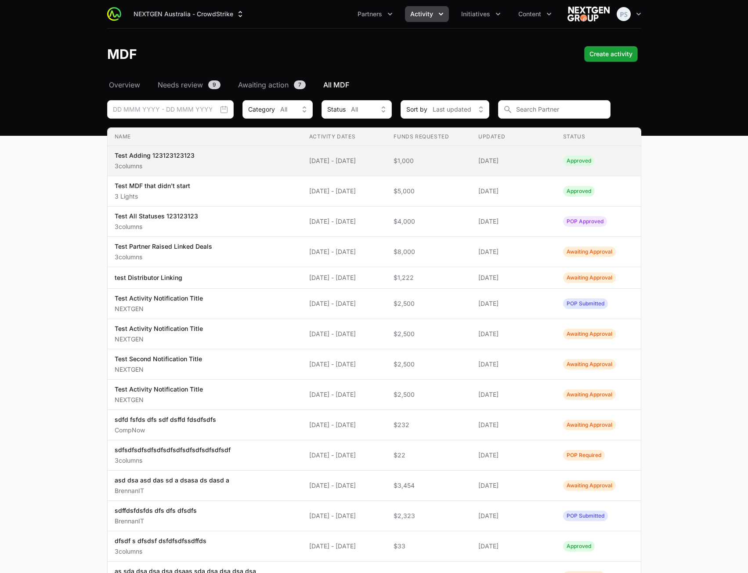
click at [361, 162] on span "[DATE] - [DATE]" at bounding box center [344, 160] width 71 height 9
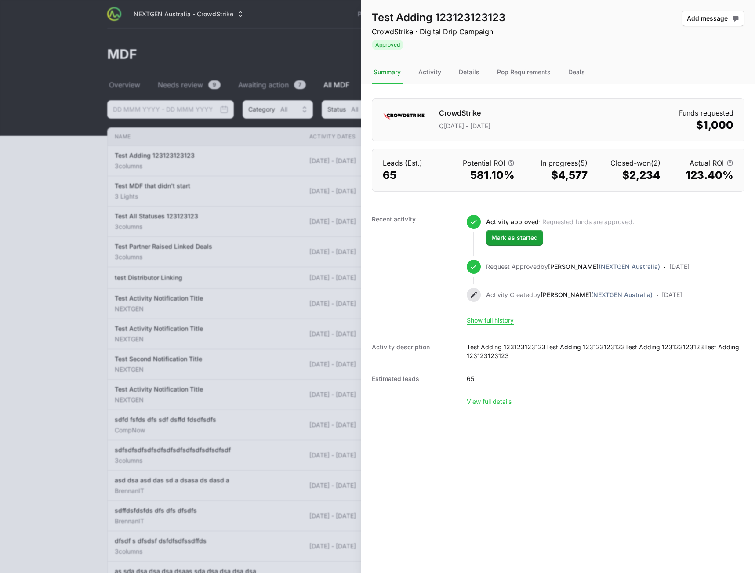
click at [561, 75] on nav "Summary Activity Details Pop Requirements Deals" at bounding box center [558, 73] width 394 height 24
click at [573, 72] on div "Deals" at bounding box center [576, 73] width 20 height 24
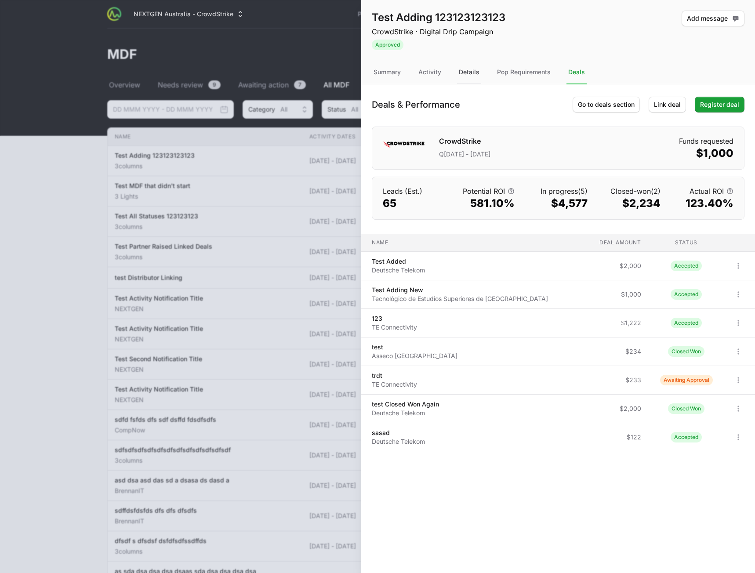
click at [471, 72] on div "Details" at bounding box center [469, 73] width 24 height 24
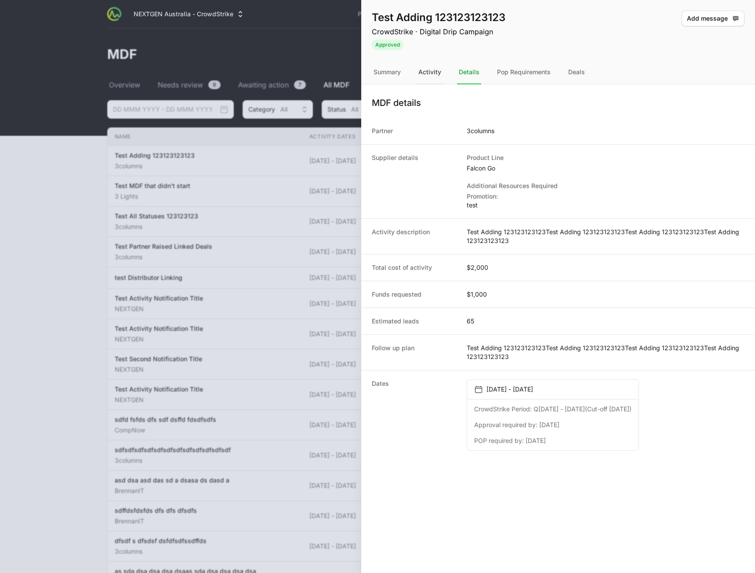
click at [426, 70] on div "Activity" at bounding box center [430, 73] width 26 height 24
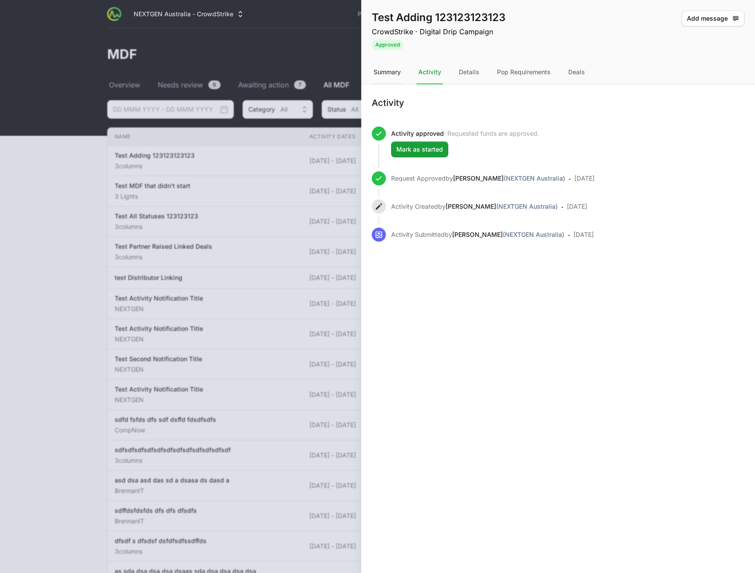
click at [394, 72] on div "Summary" at bounding box center [387, 73] width 31 height 24
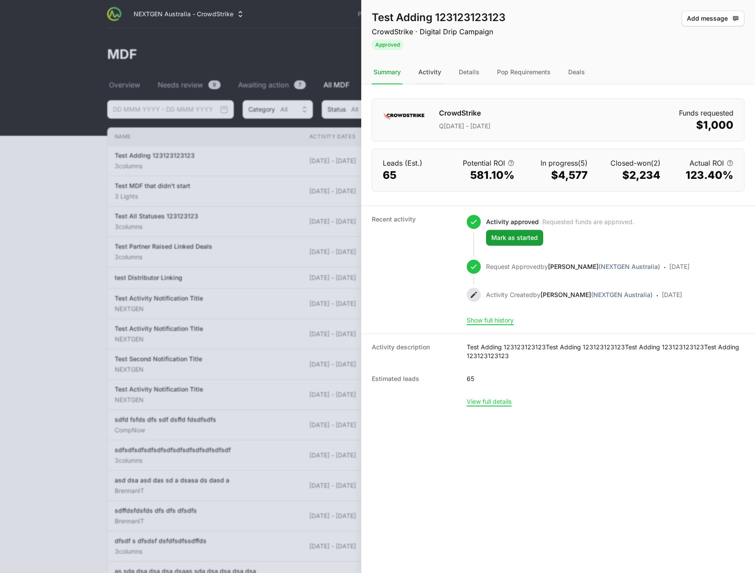
click at [424, 65] on div "Activity" at bounding box center [430, 73] width 26 height 24
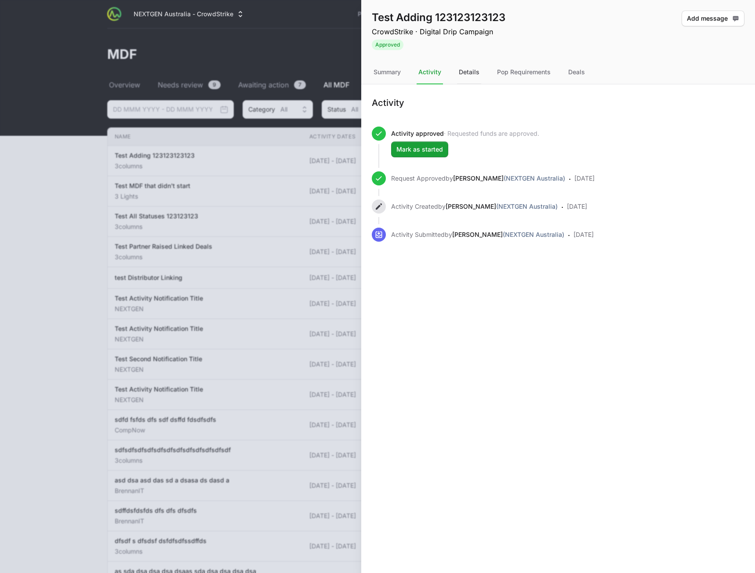
click at [459, 73] on div "Details" at bounding box center [469, 73] width 24 height 24
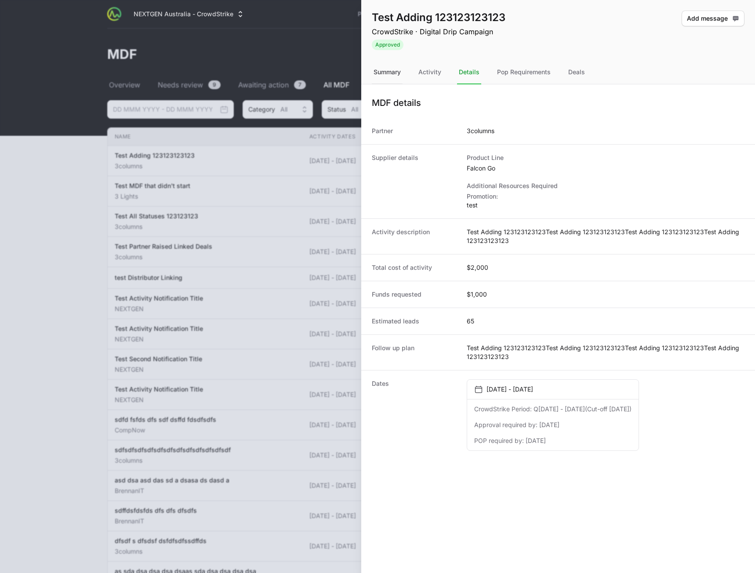
click at [383, 74] on div "Summary" at bounding box center [387, 73] width 31 height 24
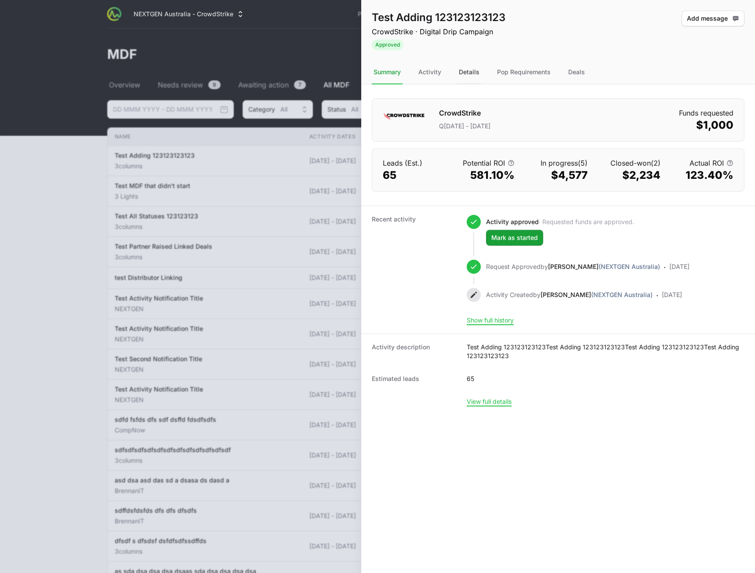
drag, startPoint x: 467, startPoint y: 72, endPoint x: 497, endPoint y: 73, distance: 30.3
click at [468, 72] on div "Details" at bounding box center [469, 73] width 24 height 24
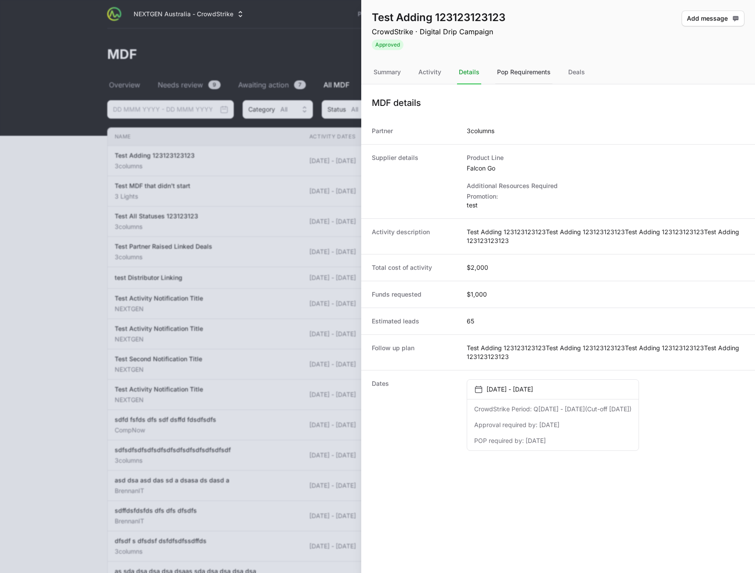
click at [507, 74] on div "Pop Requirements" at bounding box center [523, 73] width 57 height 24
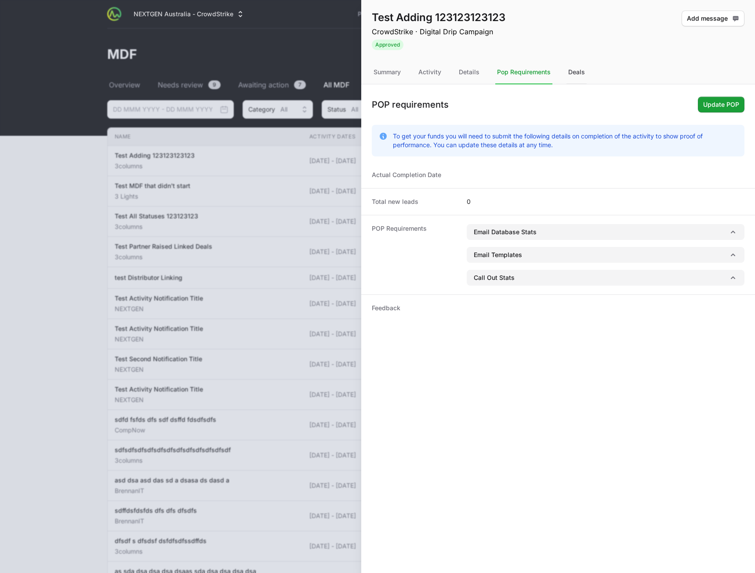
click at [576, 73] on div "Deals" at bounding box center [576, 73] width 20 height 24
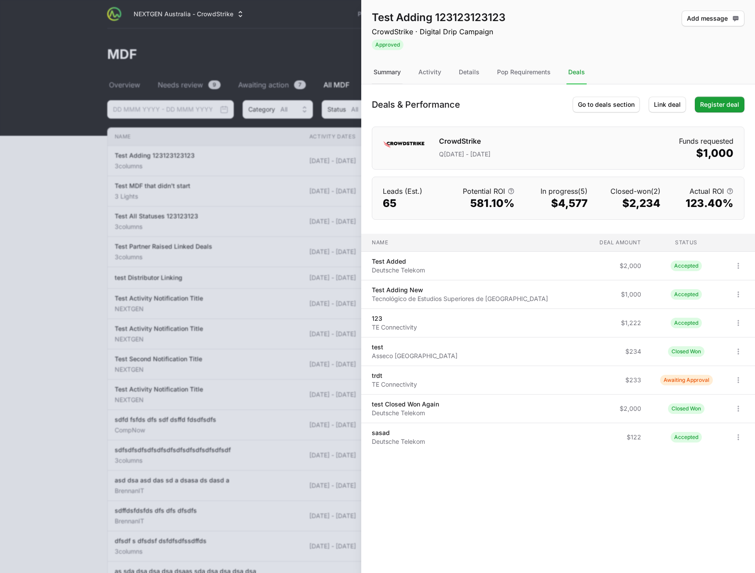
click at [380, 72] on div "Summary" at bounding box center [387, 73] width 31 height 24
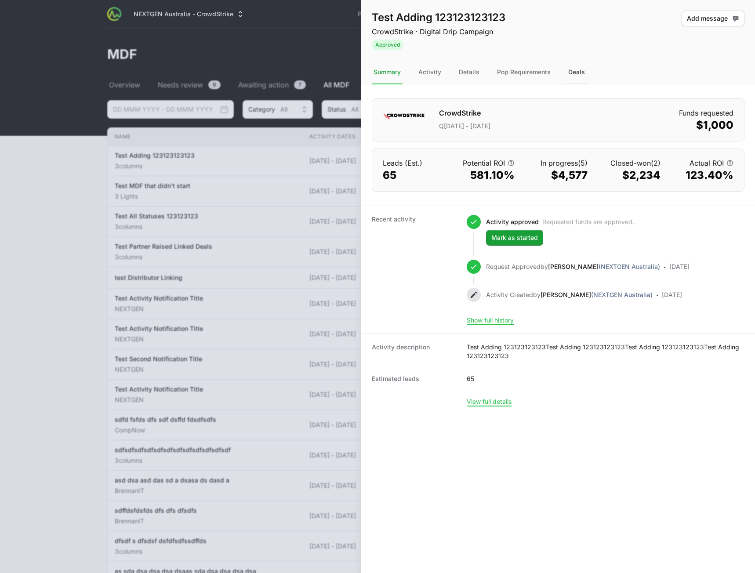
click at [581, 72] on div "Deals" at bounding box center [576, 73] width 20 height 24
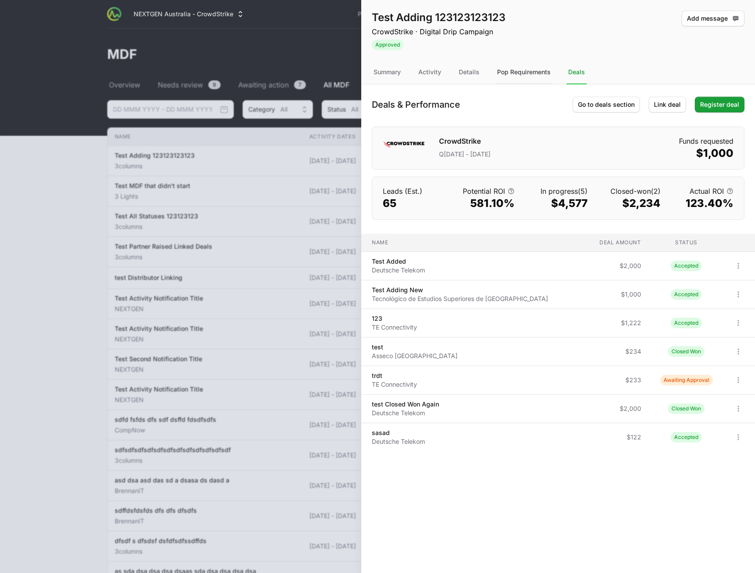
click at [521, 76] on div "Pop Requirements" at bounding box center [523, 73] width 57 height 24
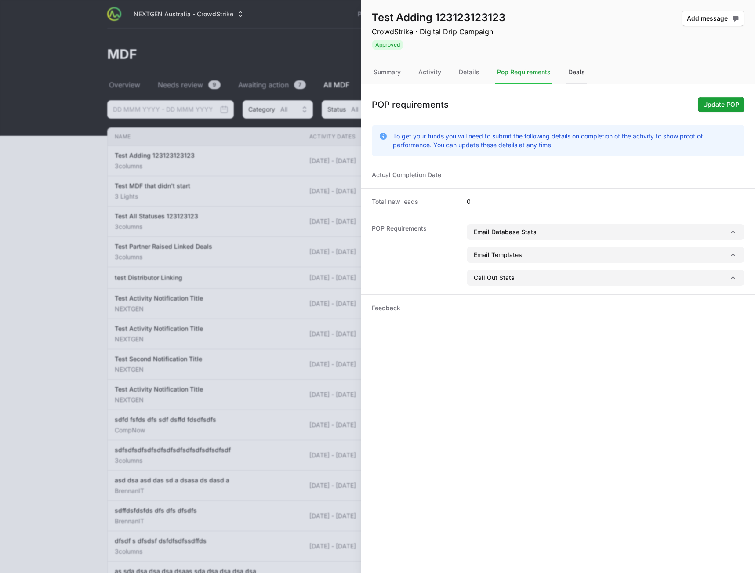
click at [573, 72] on div "Deals" at bounding box center [576, 73] width 20 height 24
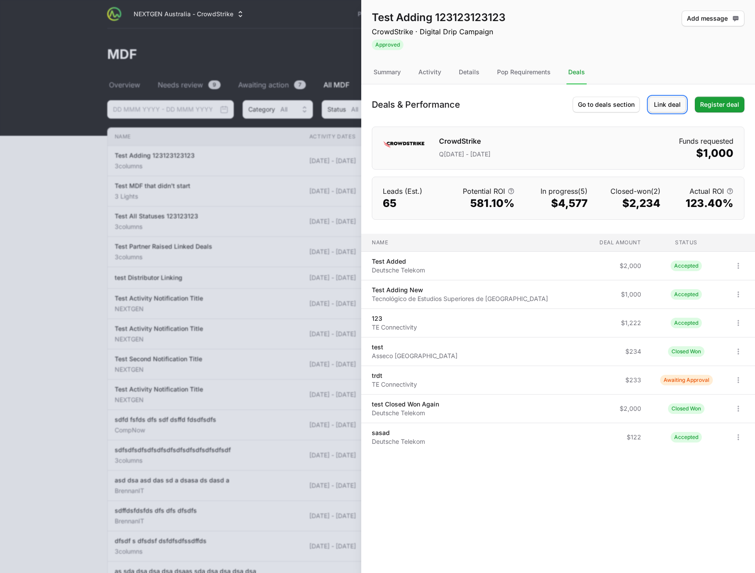
click at [669, 102] on span "Link deal" at bounding box center [667, 104] width 27 height 11
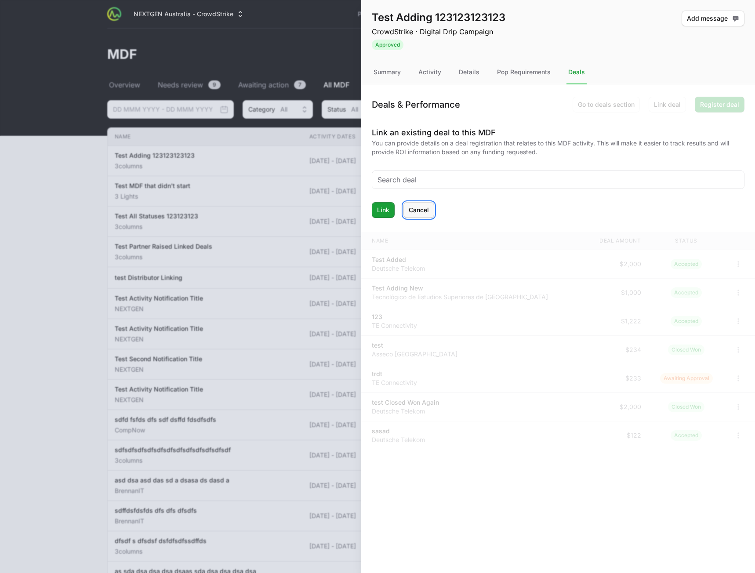
click at [422, 209] on span "Cancel" at bounding box center [419, 210] width 20 height 11
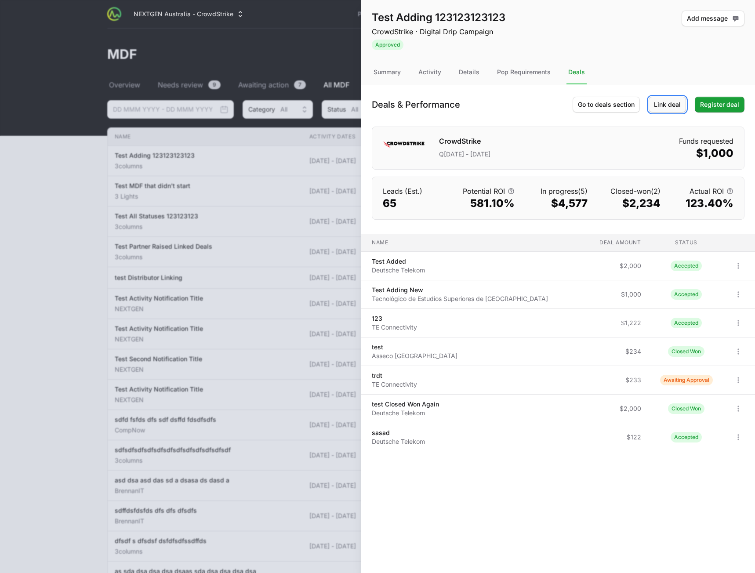
click at [668, 110] on button "Link deal" at bounding box center [667, 105] width 37 height 16
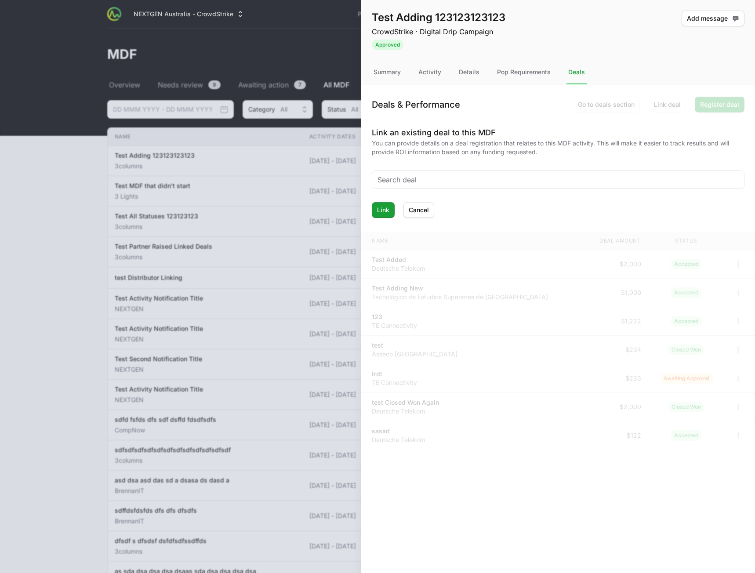
click at [499, 170] on form "Link an existing deal to this MDF You can provide details on a deal registratio…" at bounding box center [558, 172] width 373 height 91
click at [489, 178] on input "text" at bounding box center [557, 179] width 361 height 11
type input "r"
click at [554, 129] on h3 "Link an existing deal to this MDF" at bounding box center [558, 133] width 373 height 12
click at [431, 210] on button "Cancel" at bounding box center [418, 210] width 31 height 16
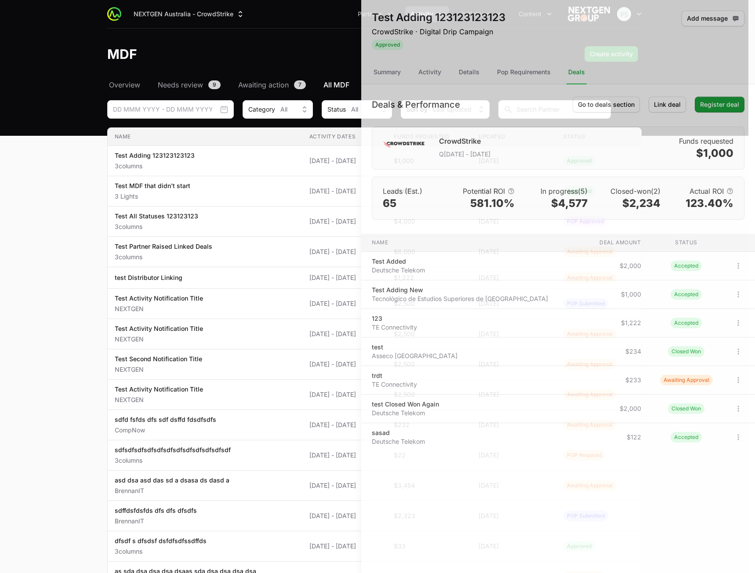
click at [119, 91] on div at bounding box center [377, 286] width 755 height 573
